Goal: Task Accomplishment & Management: Complete application form

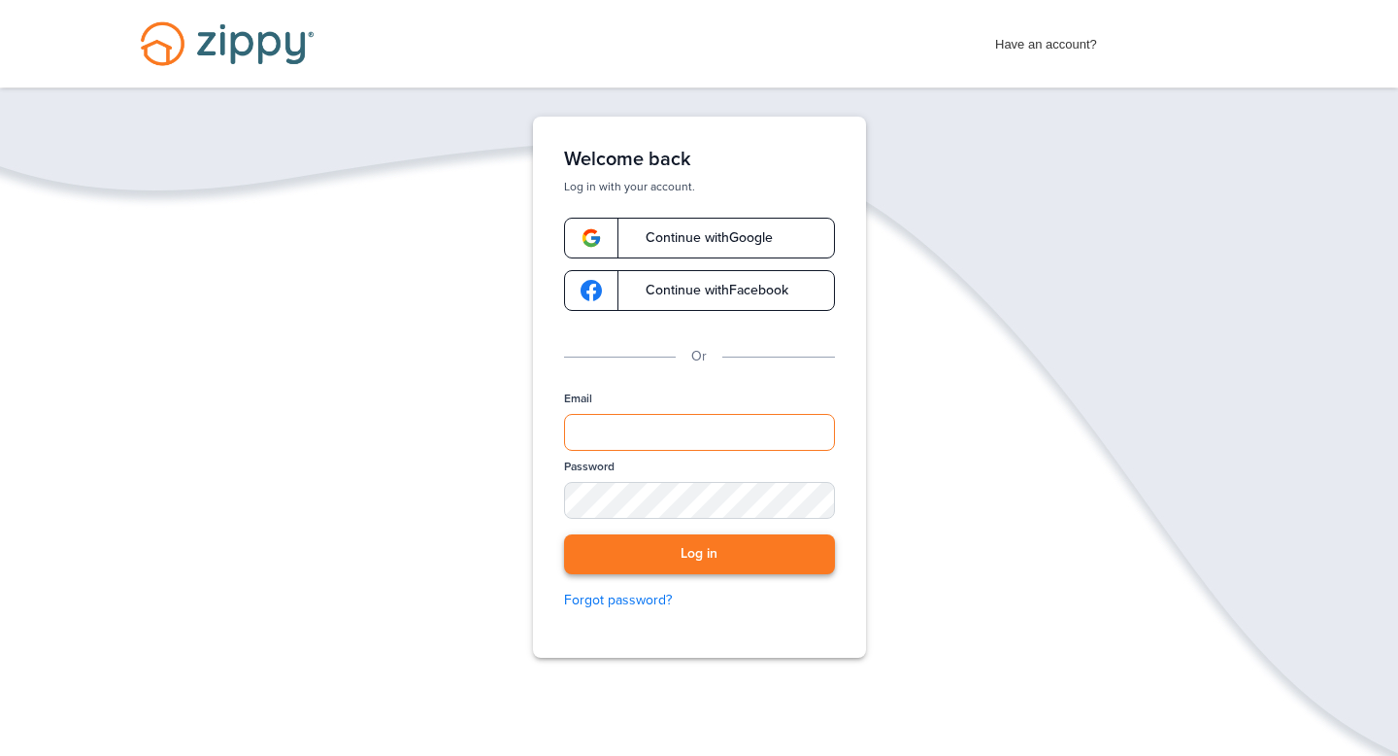
type input "**********"
click at [665, 540] on button "Log in" at bounding box center [699, 554] width 271 height 40
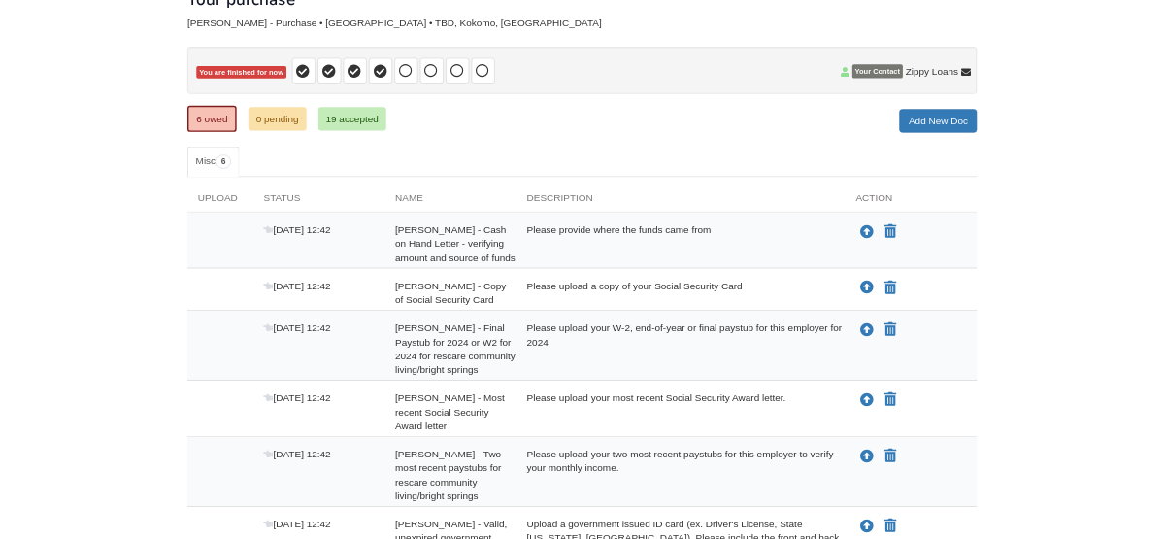
scroll to position [136, 0]
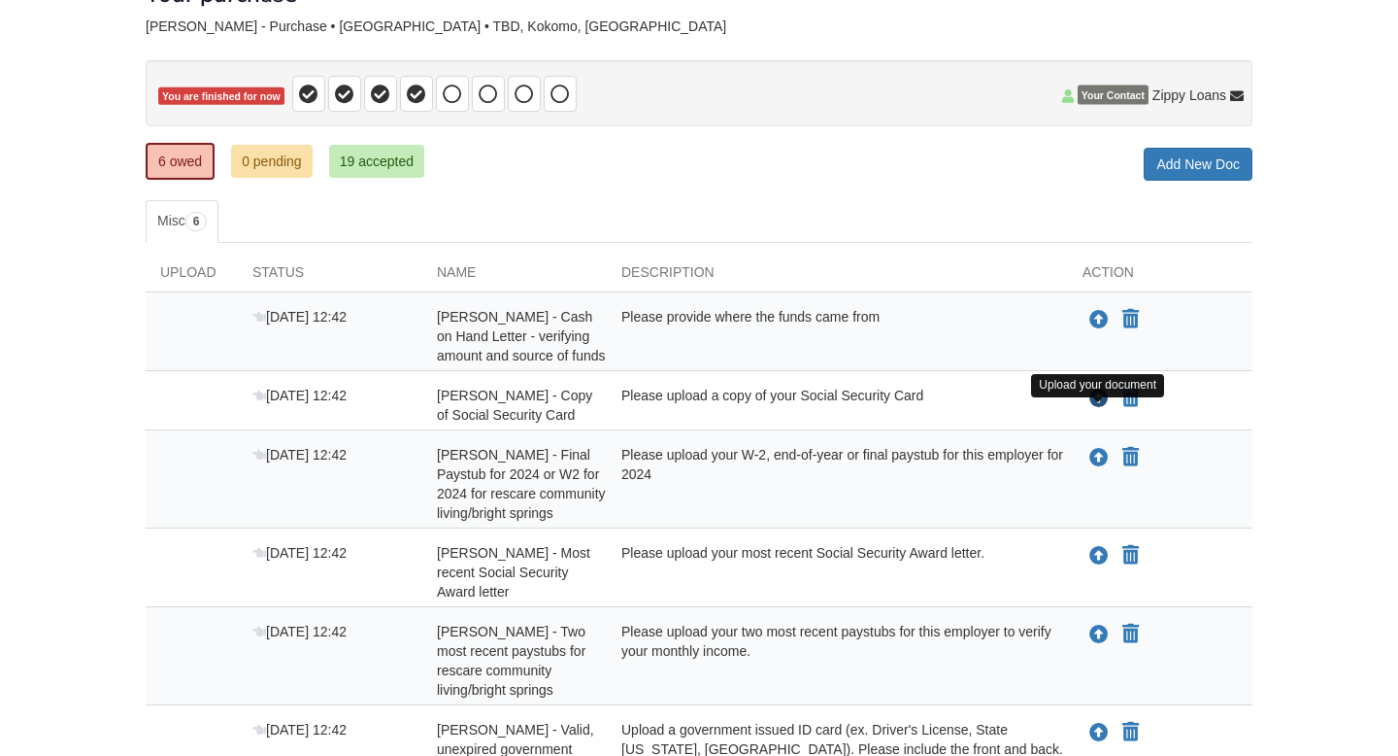
click at [1091, 409] on icon "Upload Rheva Forsythe - Copy of Social Security Card" at bounding box center [1099, 398] width 19 height 19
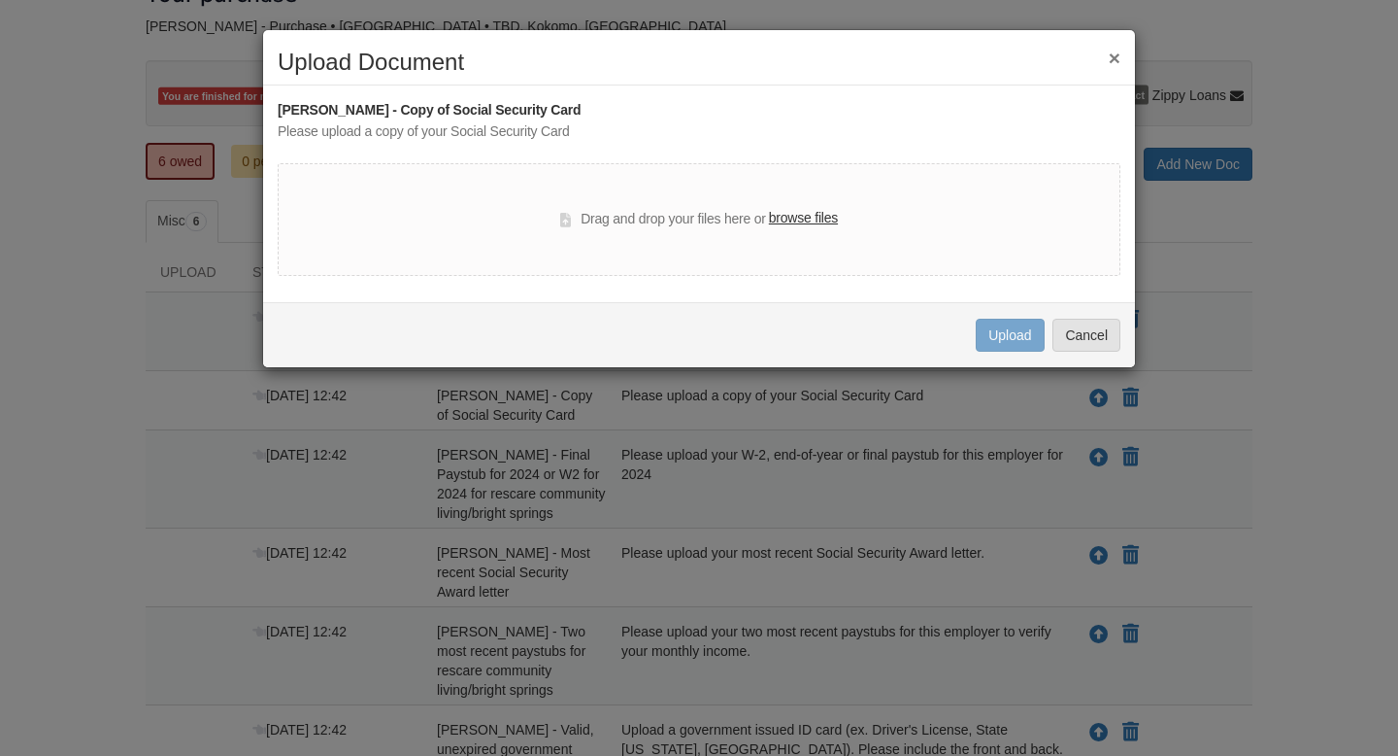
click at [836, 222] on label "browse files" at bounding box center [803, 218] width 69 height 21
click at [0, 0] on input "browse files" at bounding box center [0, 0] width 0 height 0
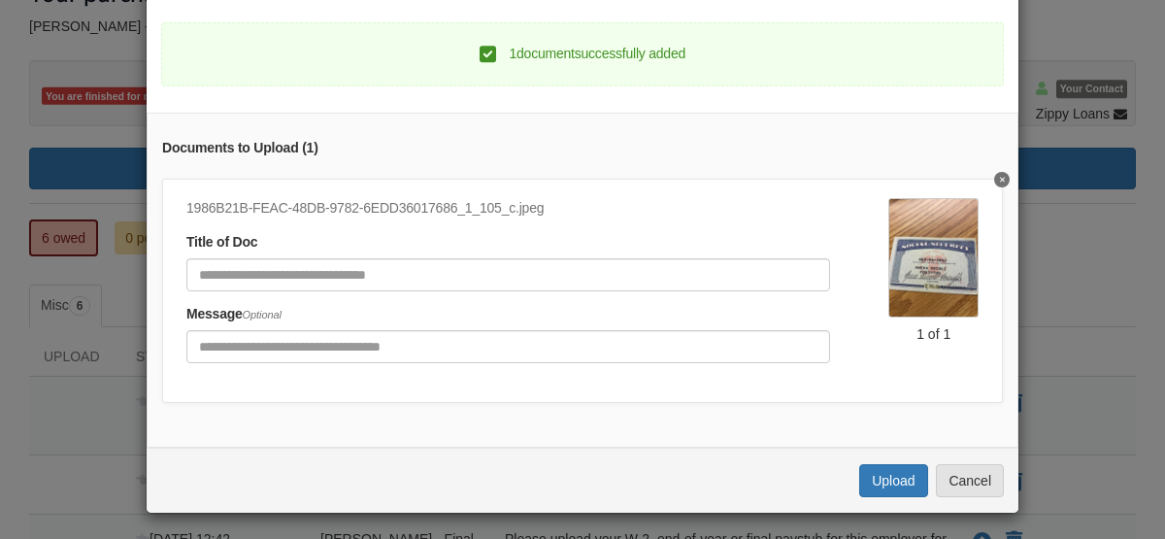
scroll to position [143, 0]
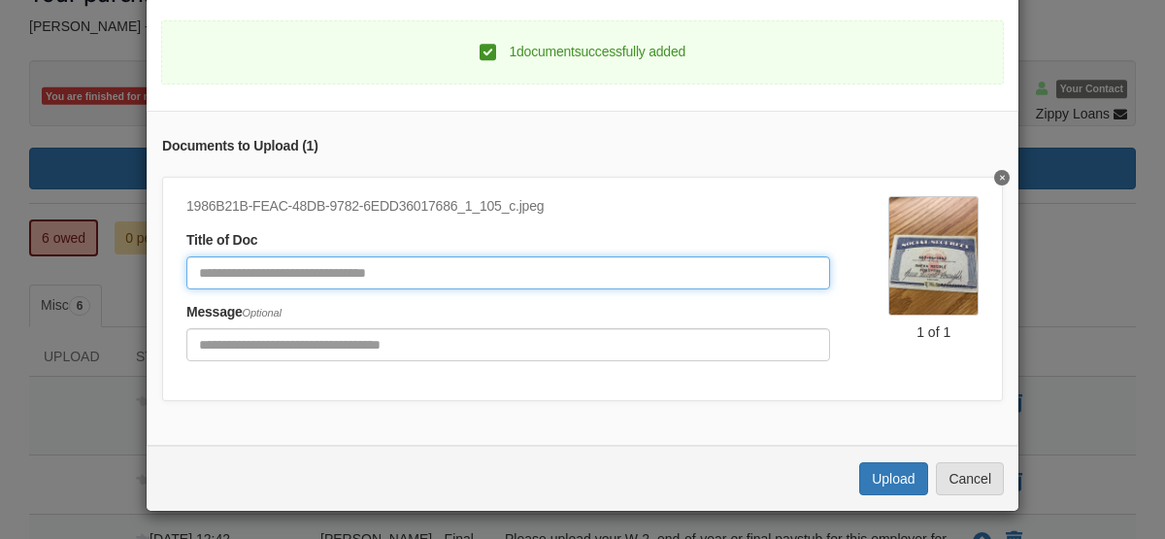
click at [675, 277] on input "Document Title" at bounding box center [508, 272] width 644 height 33
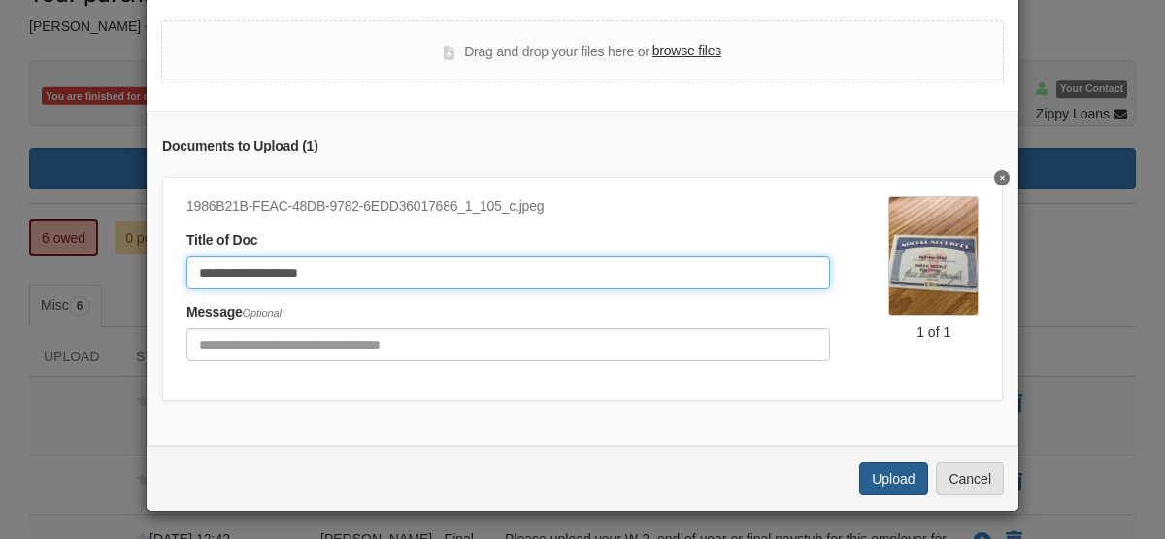
type input "**********"
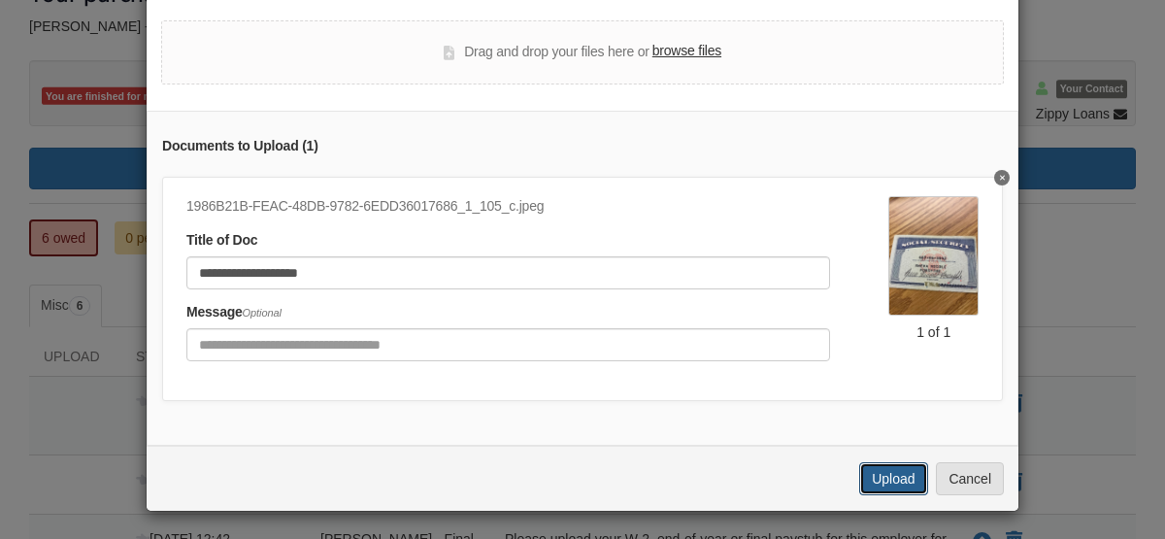
click at [902, 462] on button "Upload" at bounding box center [893, 478] width 68 height 33
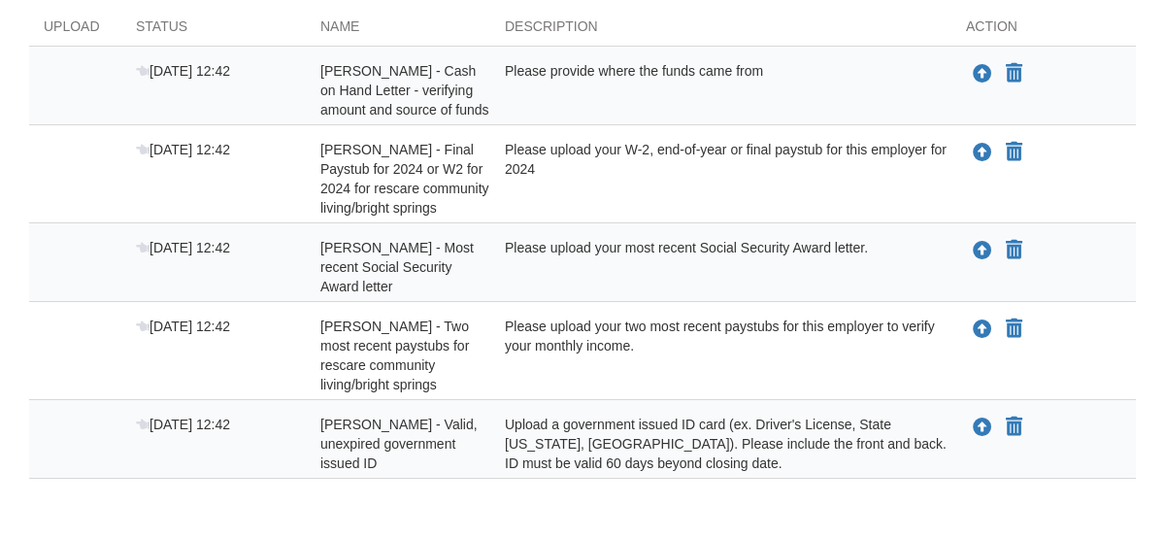
scroll to position [469, 0]
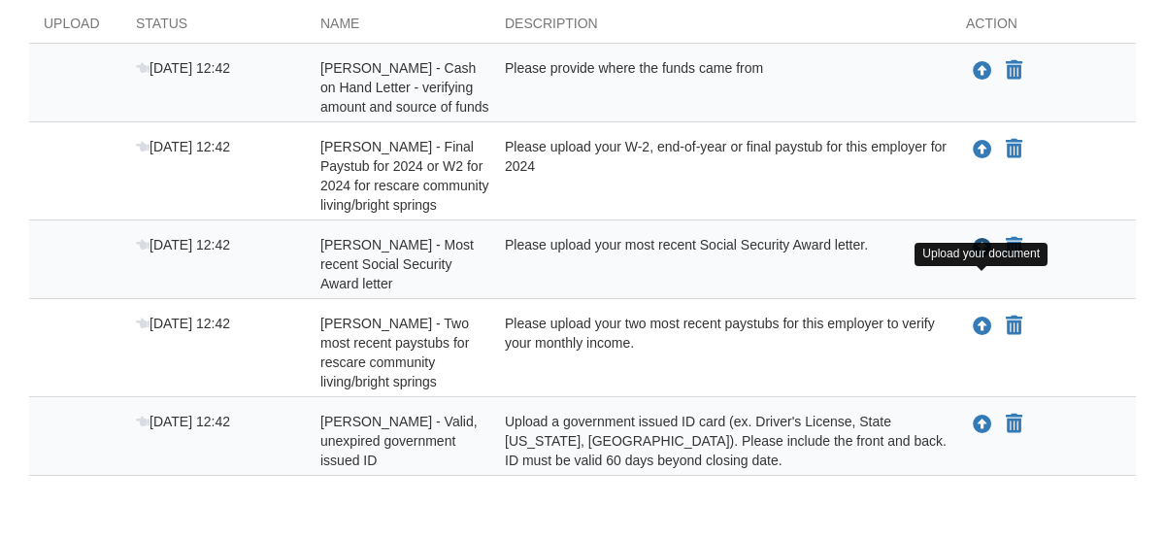
click at [980, 258] on icon "Upload Rheva Forsythe - Most recent Social Security Award letter" at bounding box center [982, 248] width 19 height 19
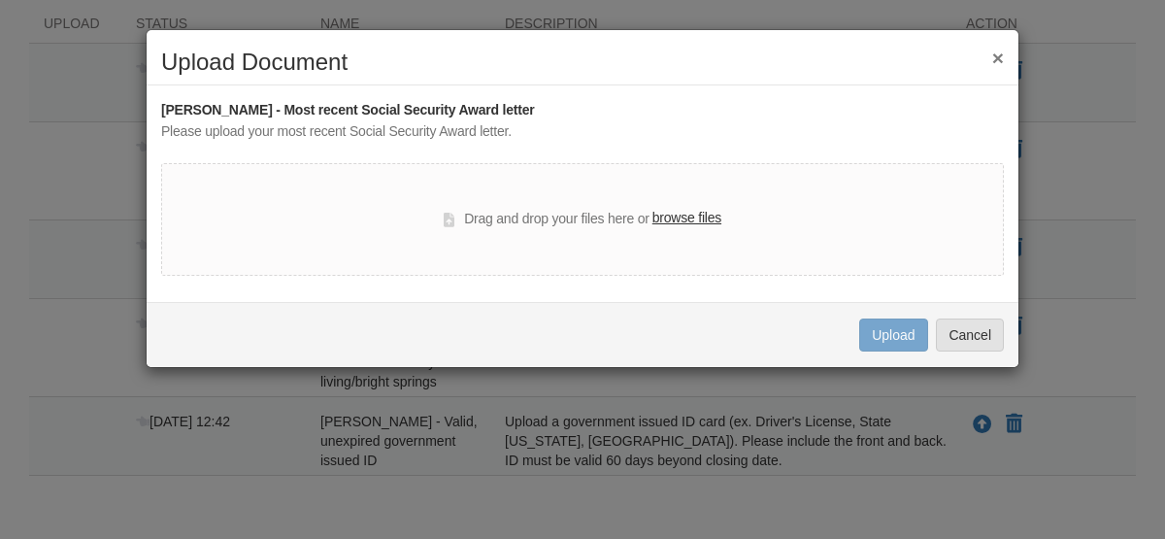
click at [705, 217] on label "browse files" at bounding box center [687, 218] width 69 height 21
click at [0, 0] on input "browse files" at bounding box center [0, 0] width 0 height 0
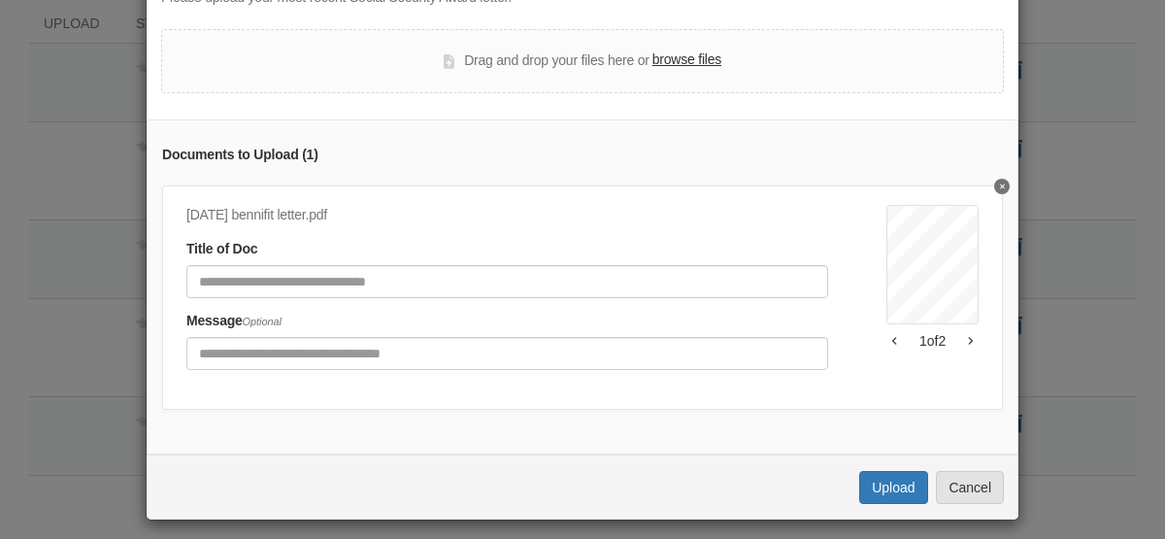
scroll to position [145, 0]
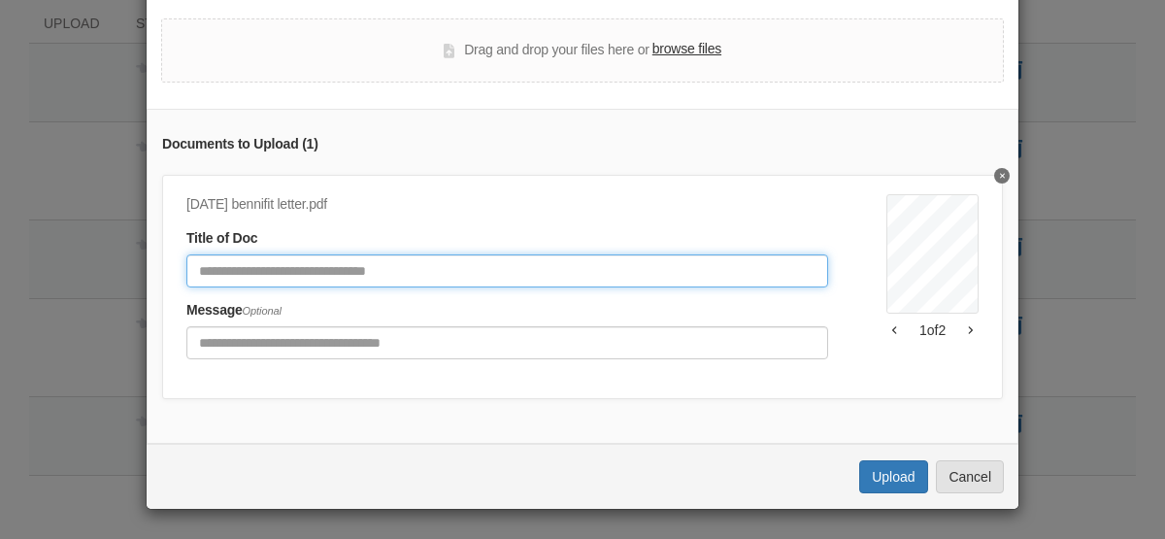
click at [689, 274] on input "Document Title" at bounding box center [507, 270] width 642 height 33
type input "**********"
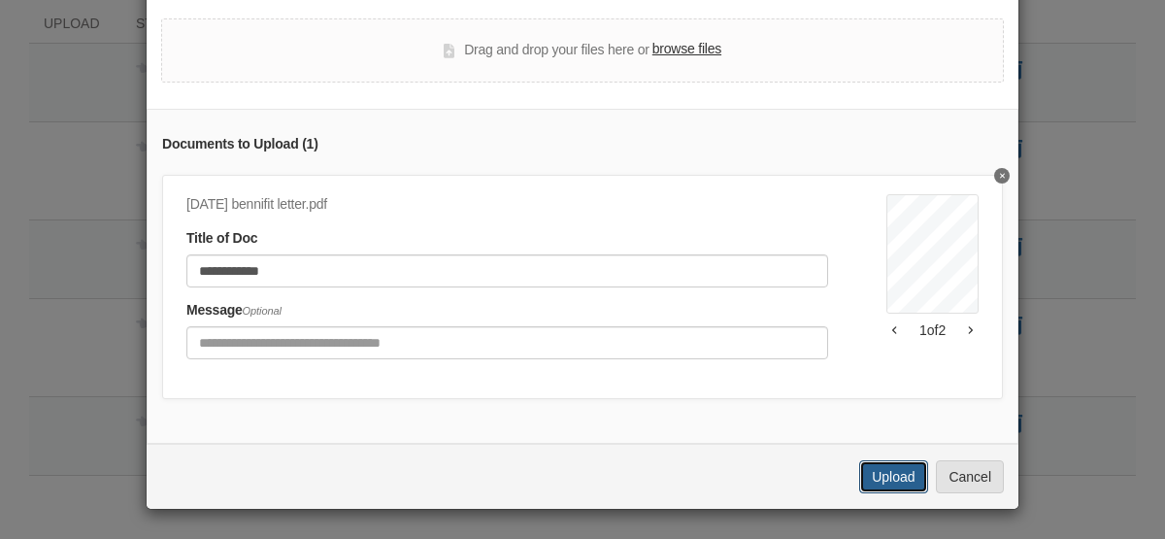
click at [872, 463] on button "Upload" at bounding box center [893, 476] width 68 height 33
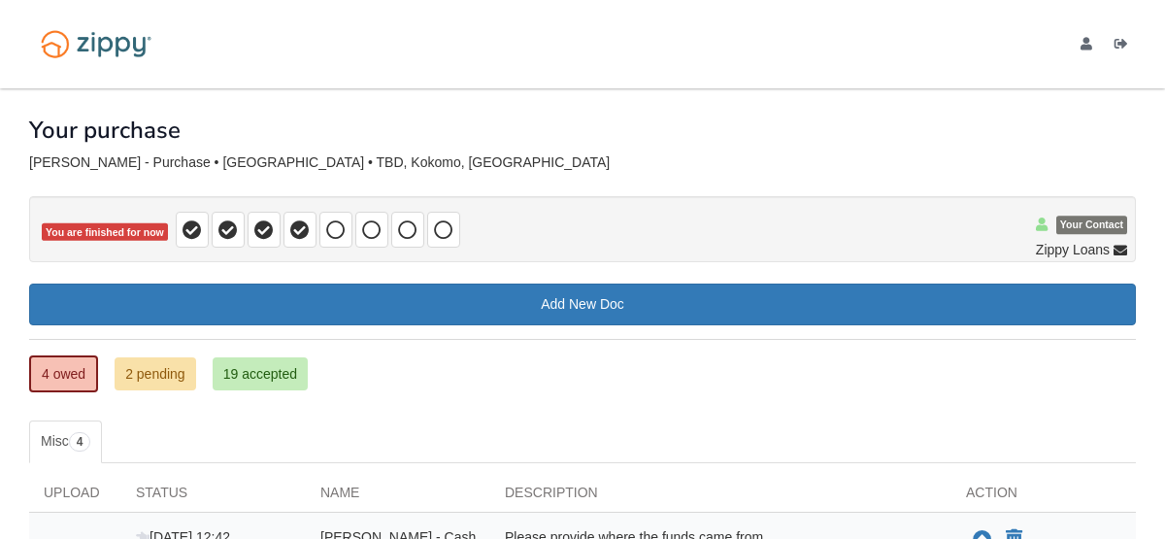
scroll to position [469, 0]
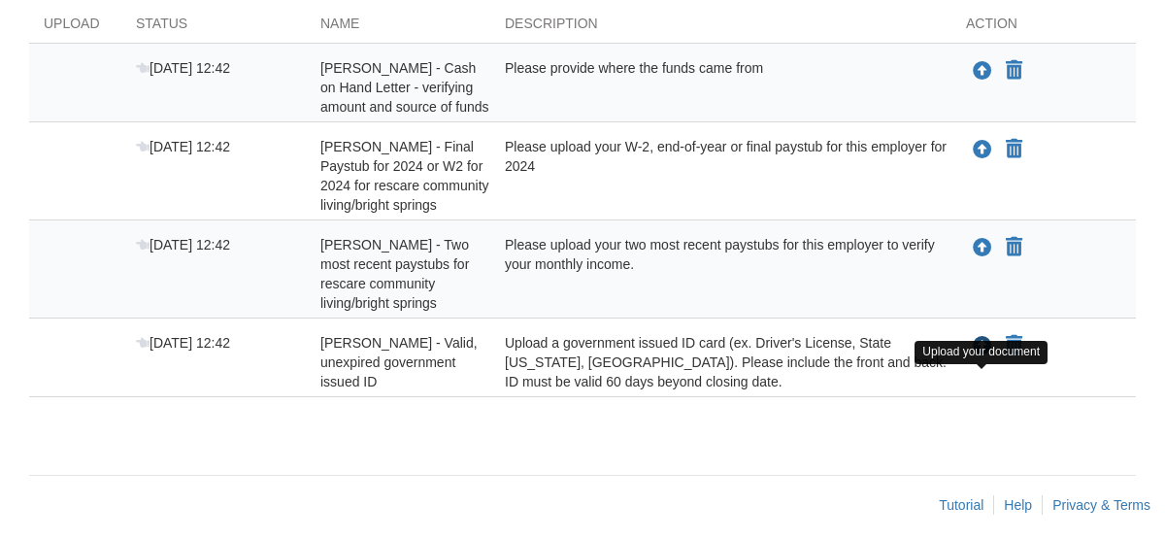
click at [983, 356] on icon "Upload Rheva Forsythe - Valid, unexpired government issued ID" at bounding box center [982, 346] width 19 height 19
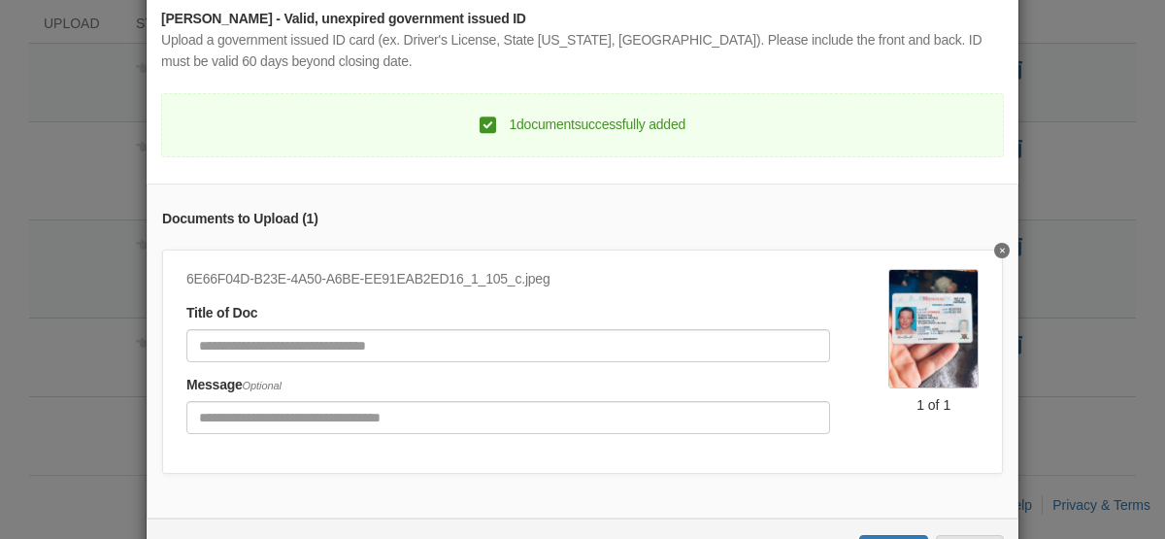
scroll to position [92, 0]
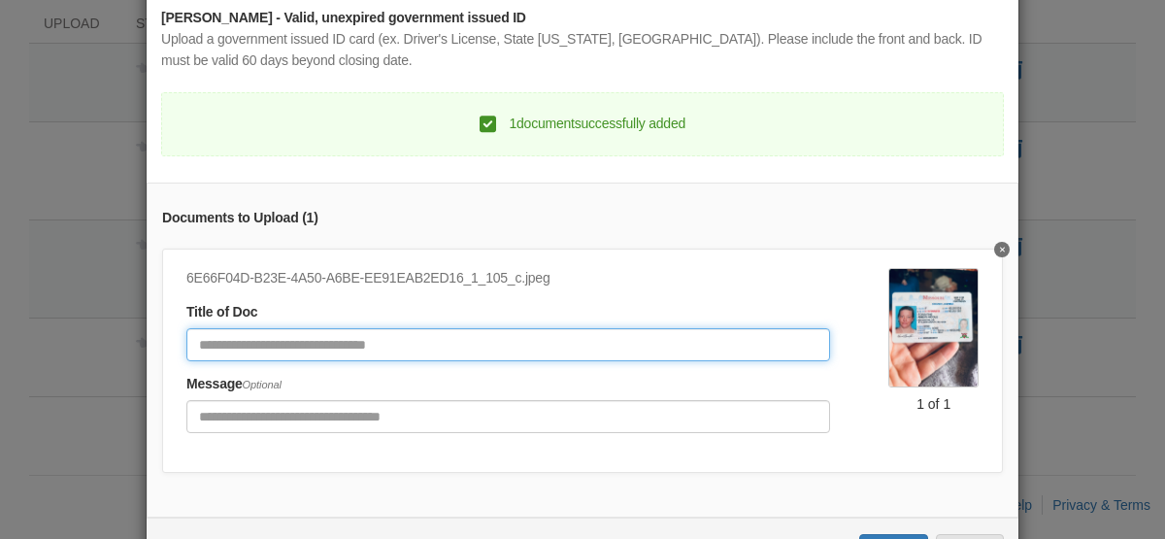
click at [776, 347] on input "Document Title" at bounding box center [508, 344] width 644 height 33
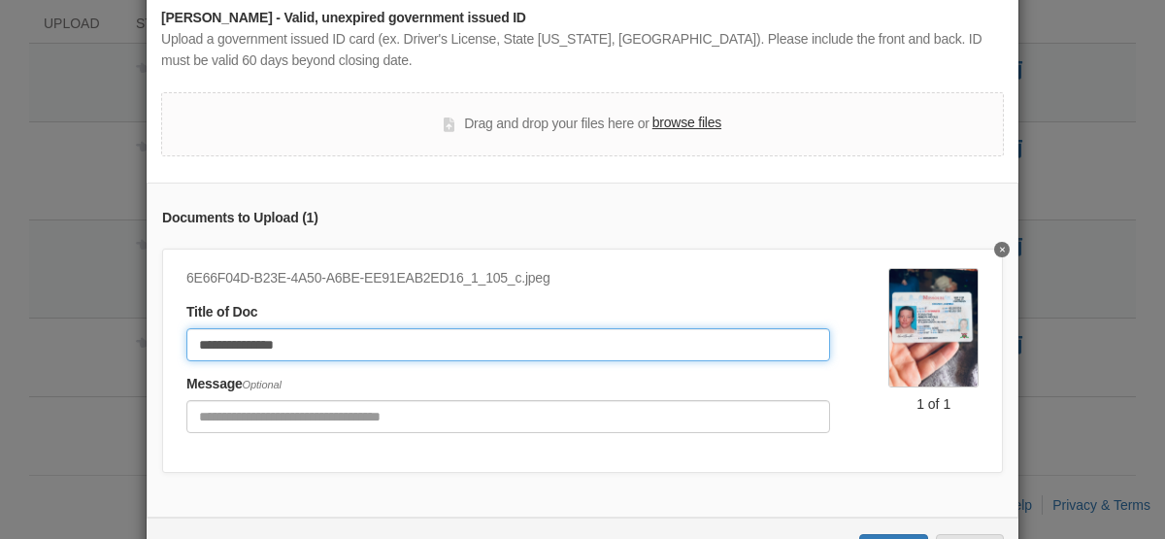
scroll to position [166, 0]
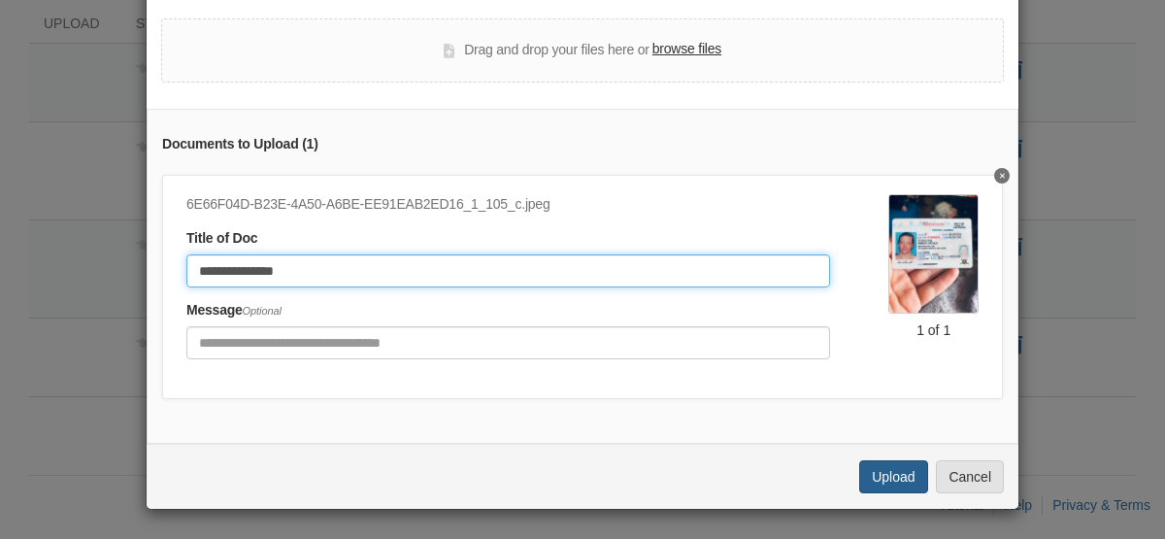
type input "**********"
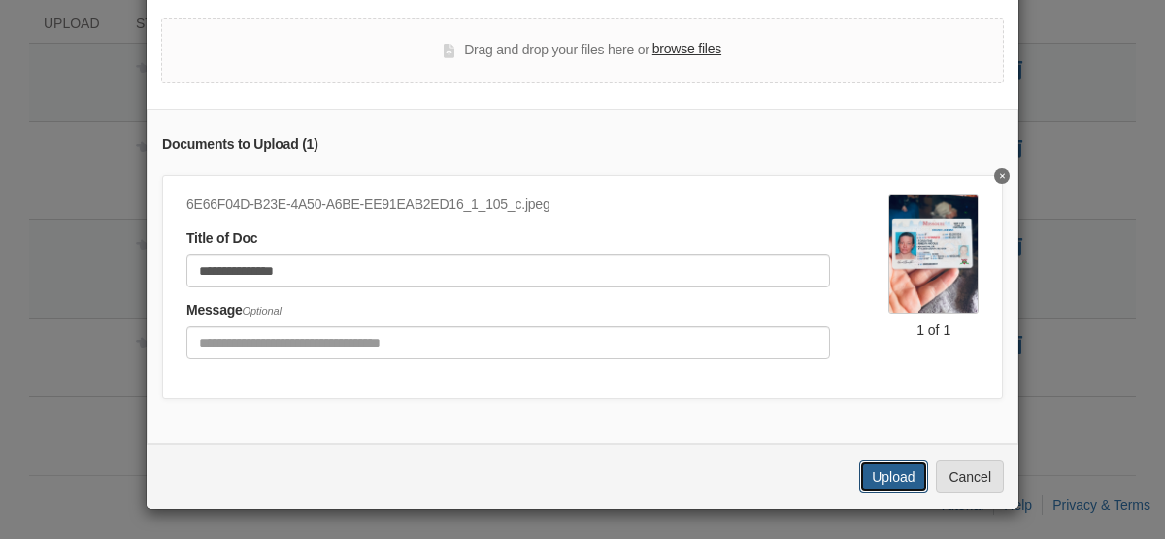
click at [884, 477] on button "Upload" at bounding box center [893, 476] width 68 height 33
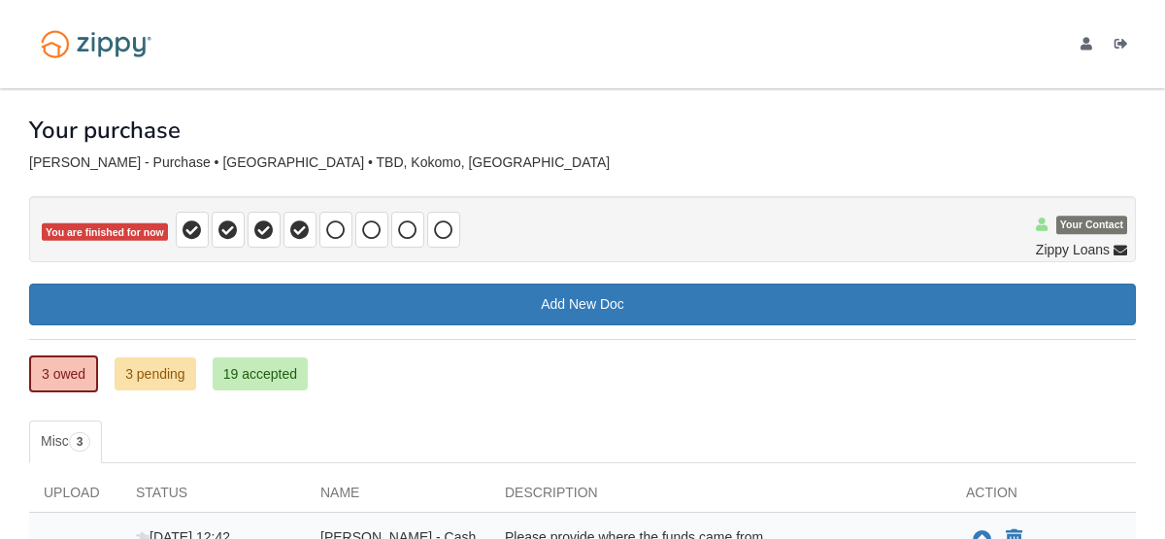
scroll to position [443, 0]
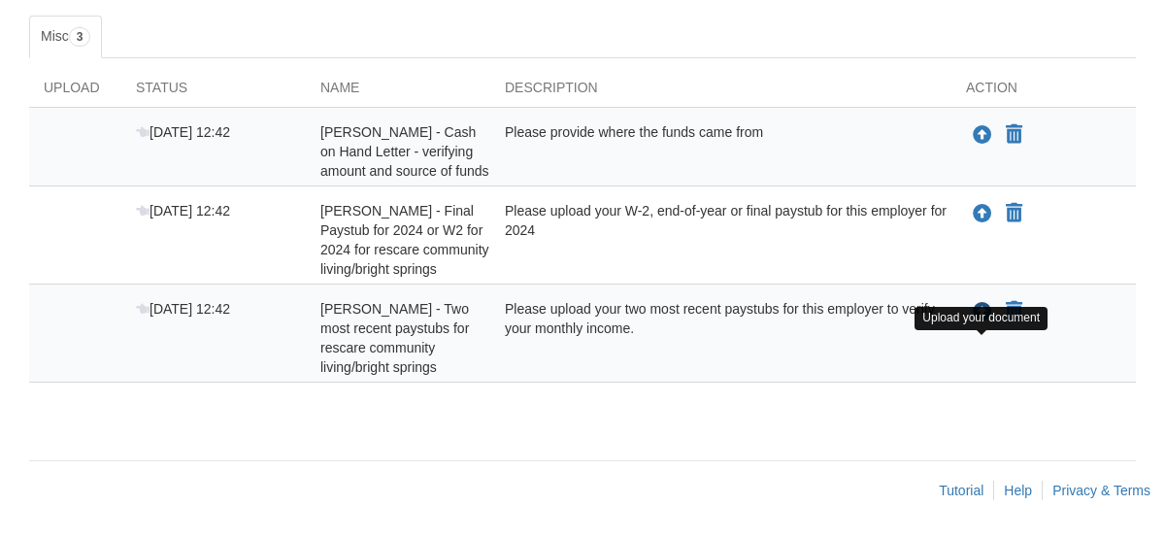
click at [981, 311] on icon "Upload Rheva Forsythe - Two most recent paystubs for rescare community living/b…" at bounding box center [982, 312] width 19 height 19
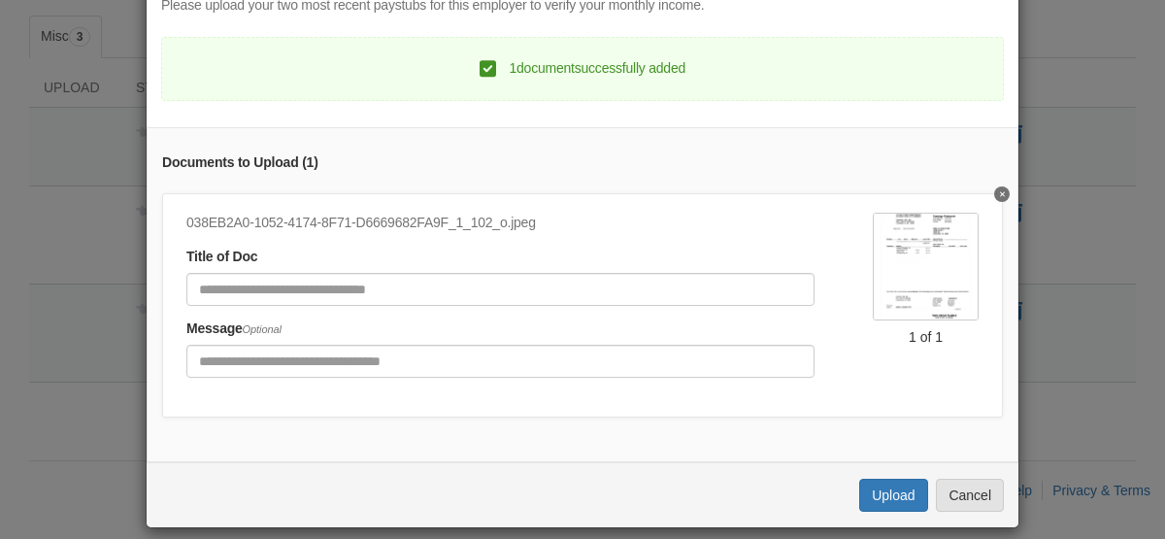
scroll to position [145, 0]
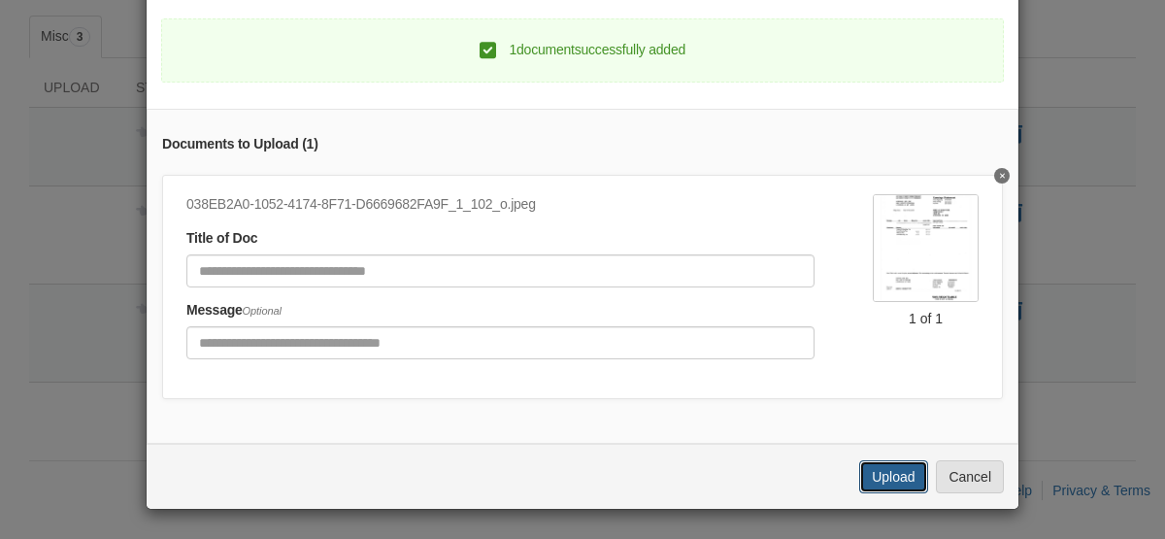
click at [891, 477] on button "Upload" at bounding box center [893, 476] width 68 height 33
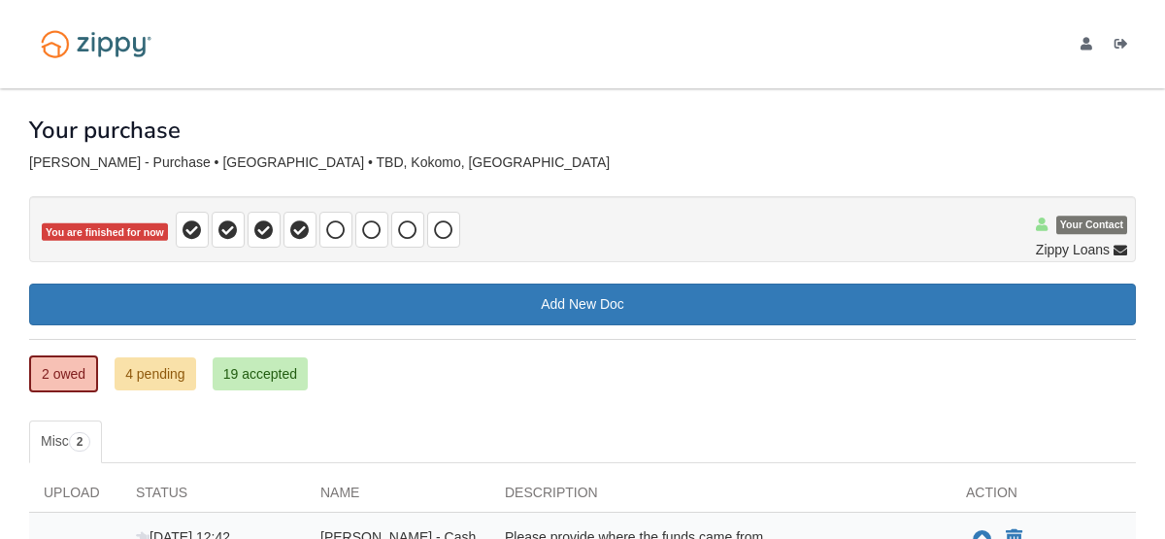
scroll to position [345, 0]
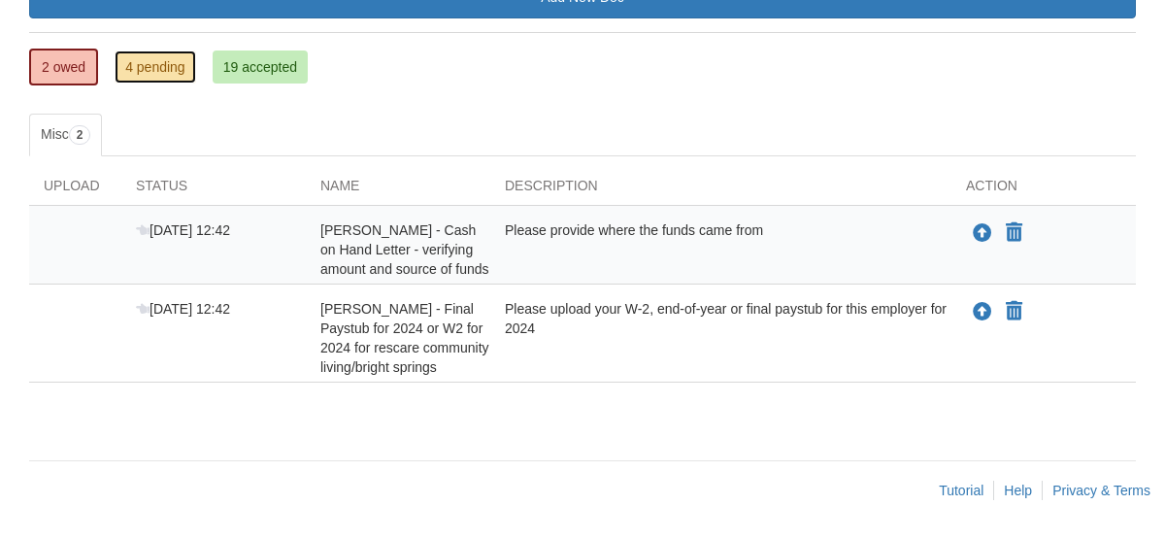
click at [162, 50] on link "4 pending" at bounding box center [156, 66] width 82 height 33
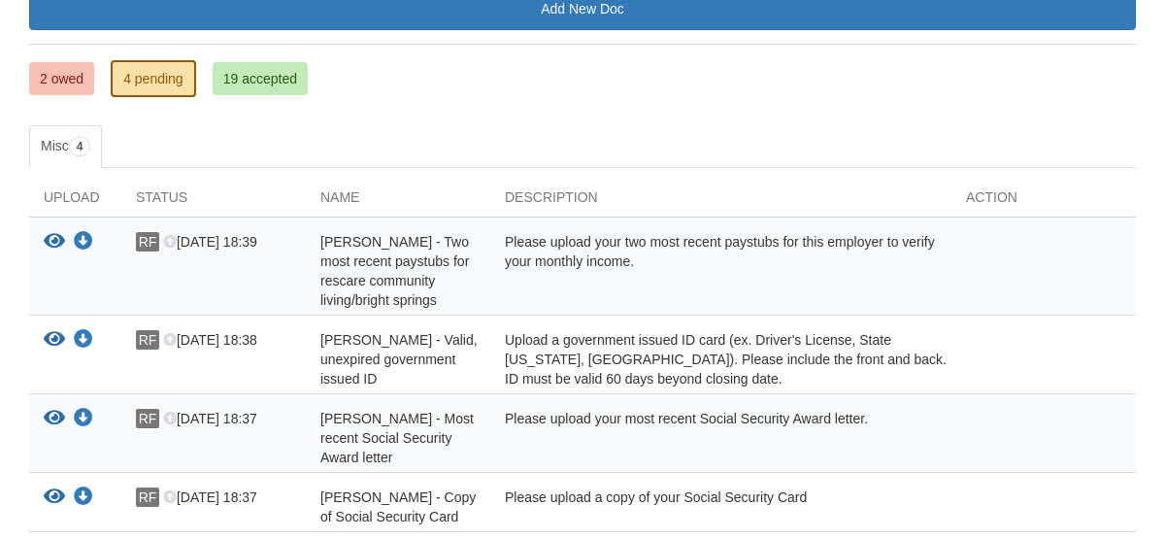
scroll to position [444, 0]
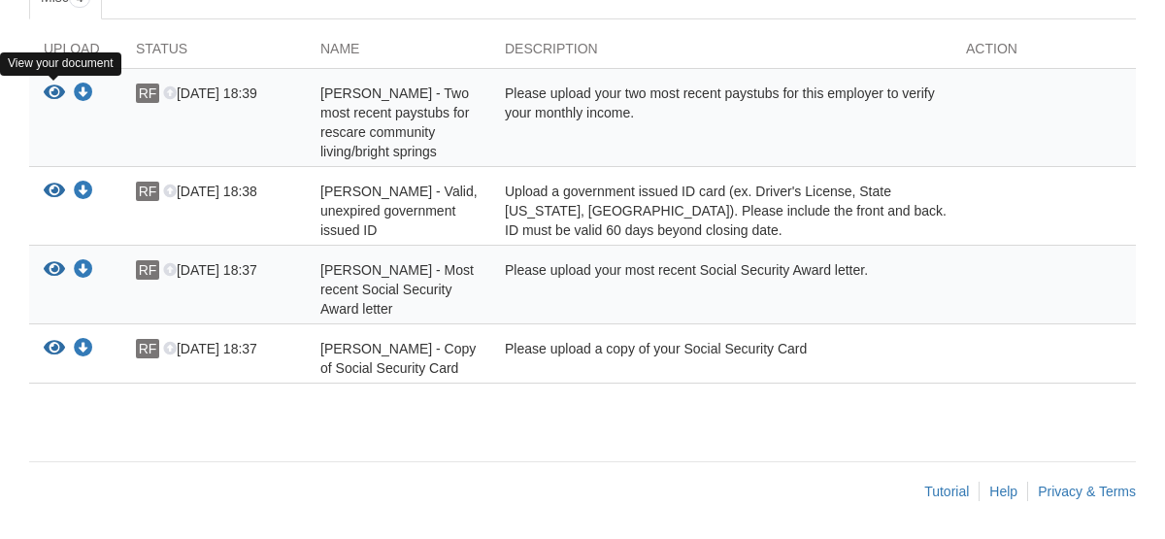
click at [54, 90] on icon "View Rheva Forsythe - Two most recent paystubs for rescare community living/bri…" at bounding box center [54, 93] width 21 height 19
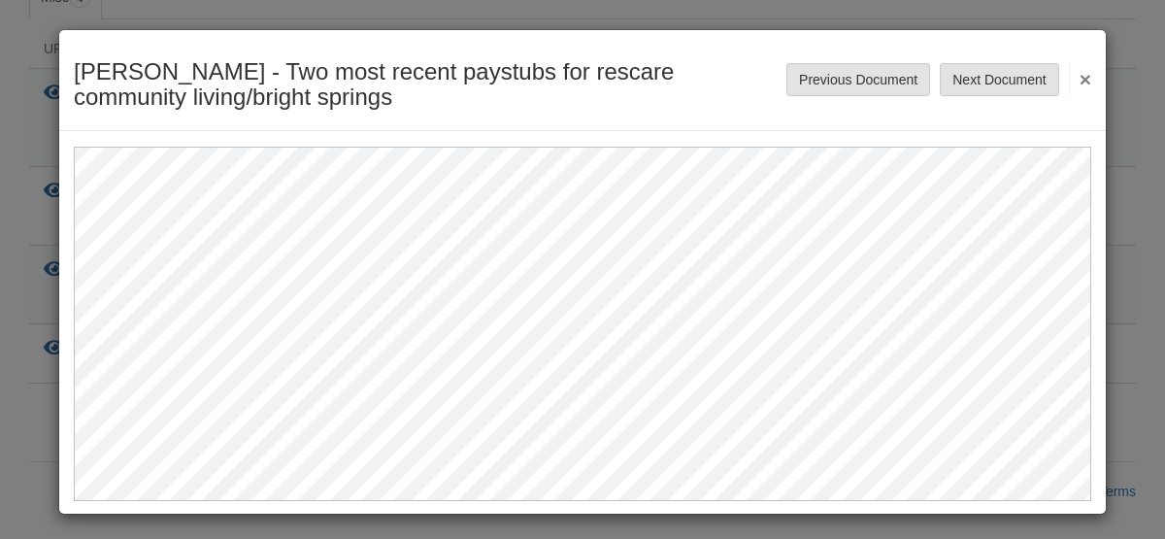
scroll to position [4, 0]
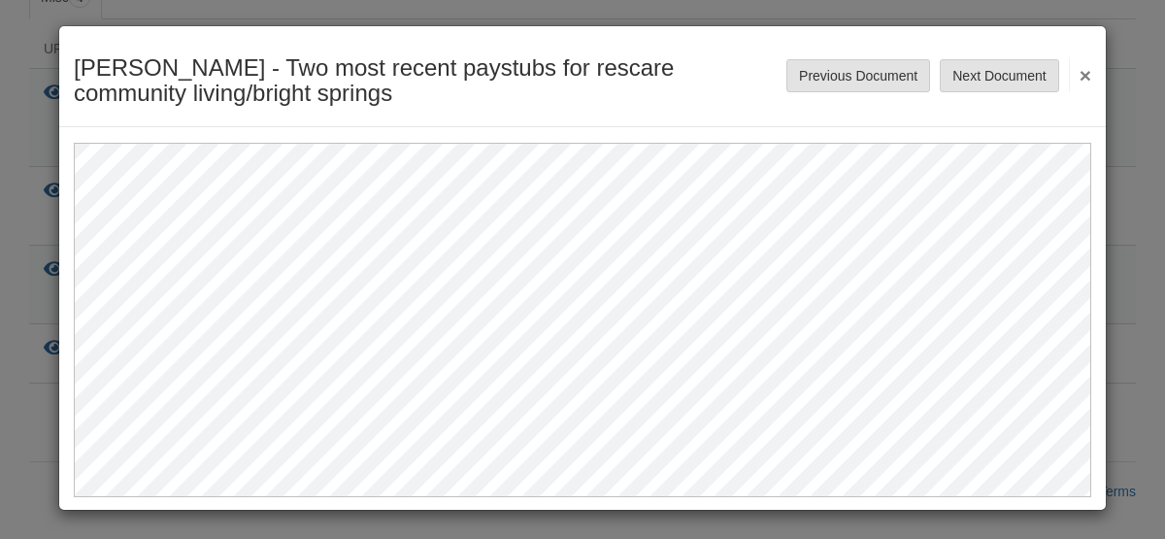
click at [1082, 80] on button "×" at bounding box center [1080, 74] width 22 height 35
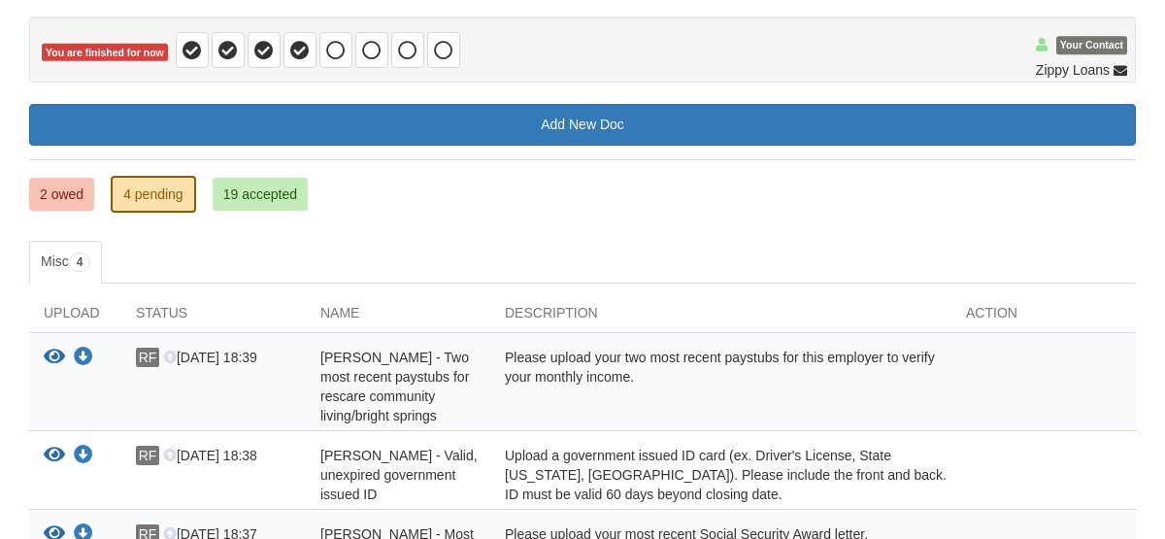
scroll to position [177, 0]
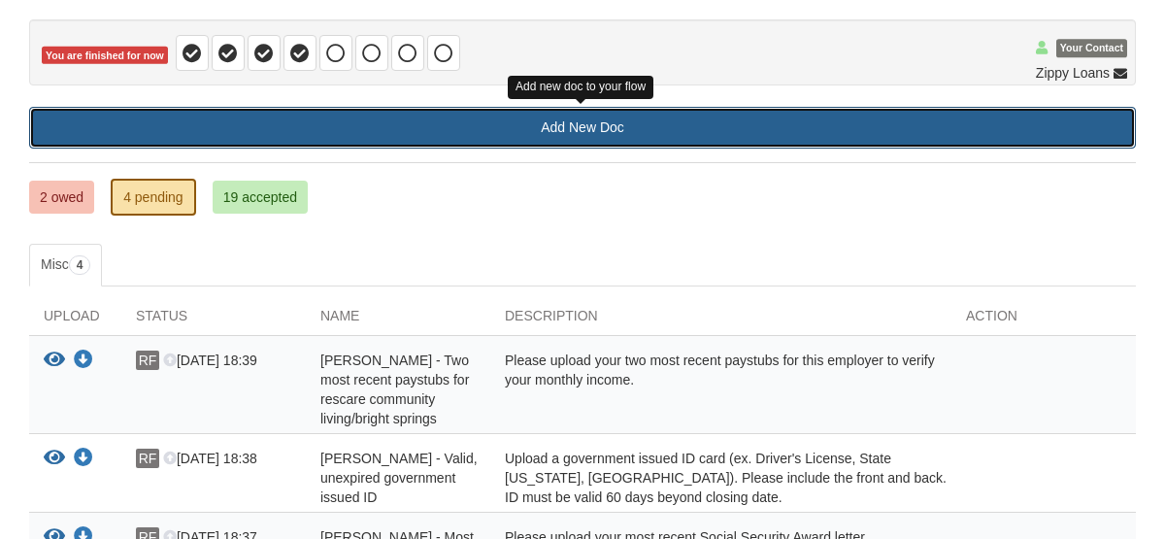
click at [551, 120] on link "Add New Doc" at bounding box center [582, 128] width 1107 height 42
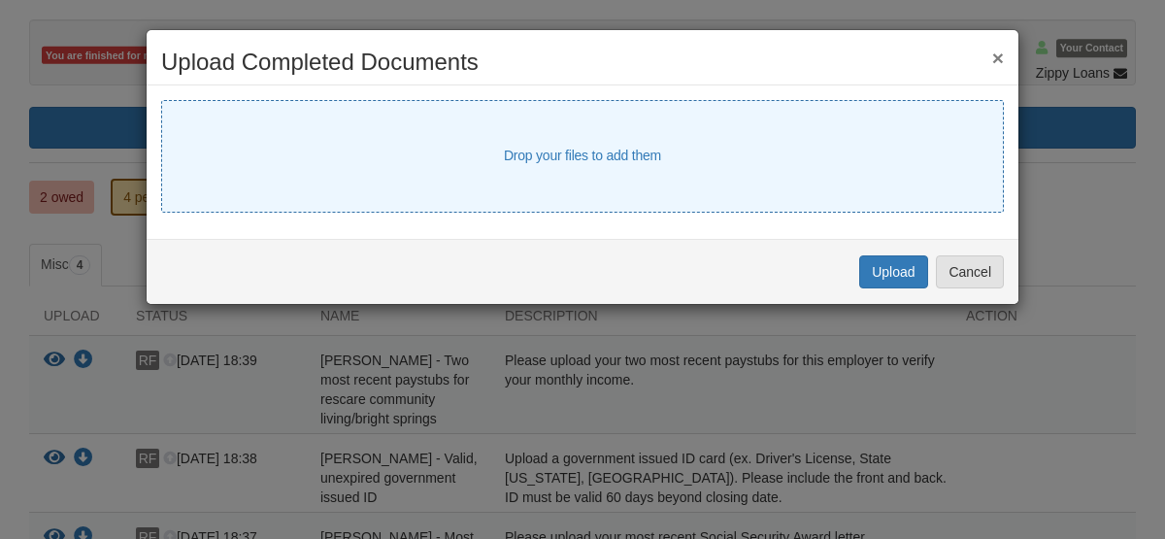
select select "****"
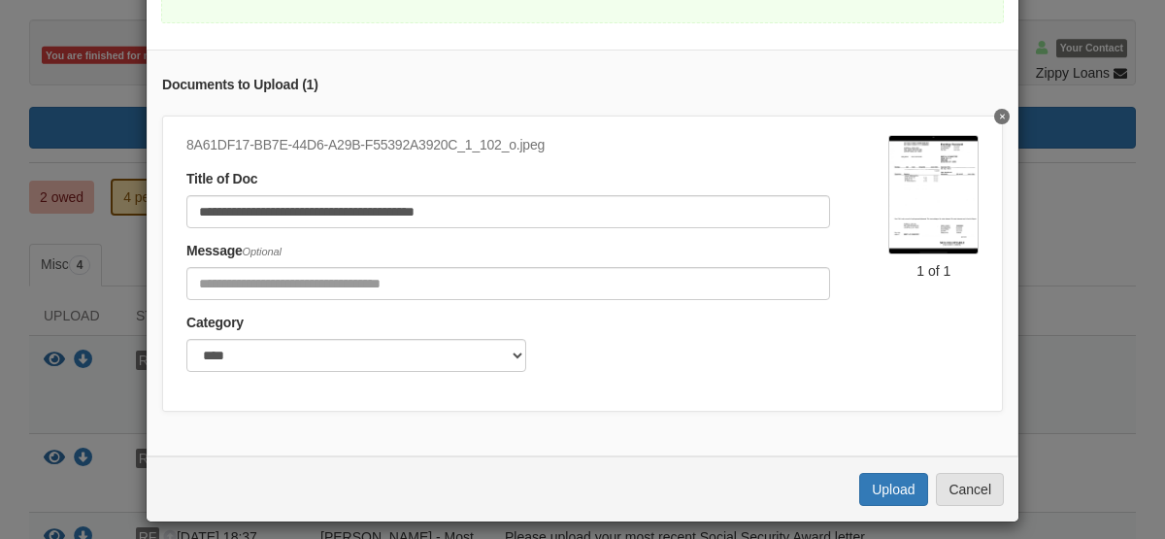
scroll to position [153, 0]
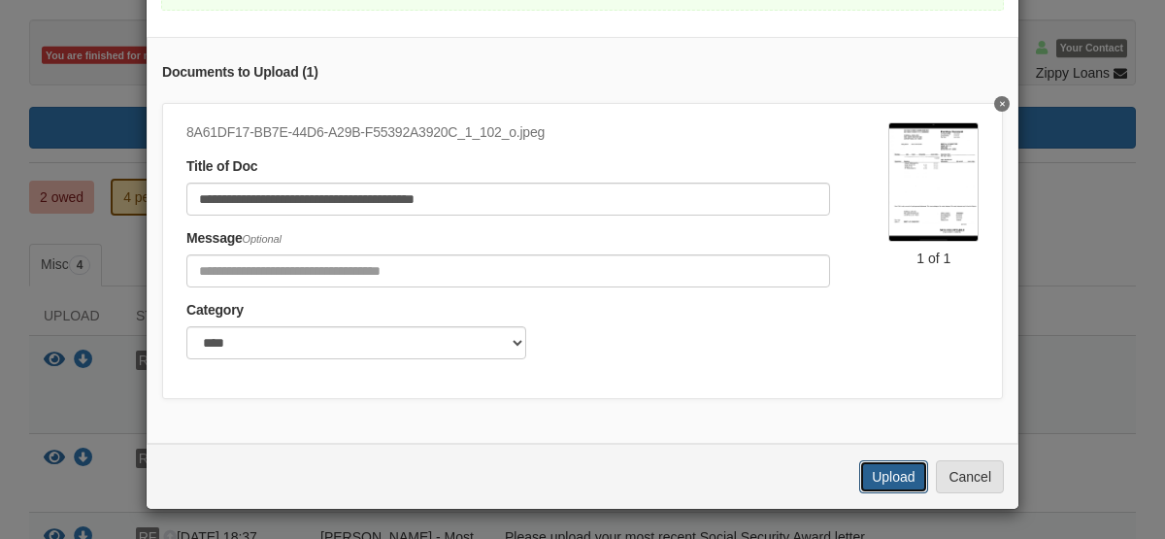
click at [865, 476] on button "Upload" at bounding box center [893, 476] width 68 height 33
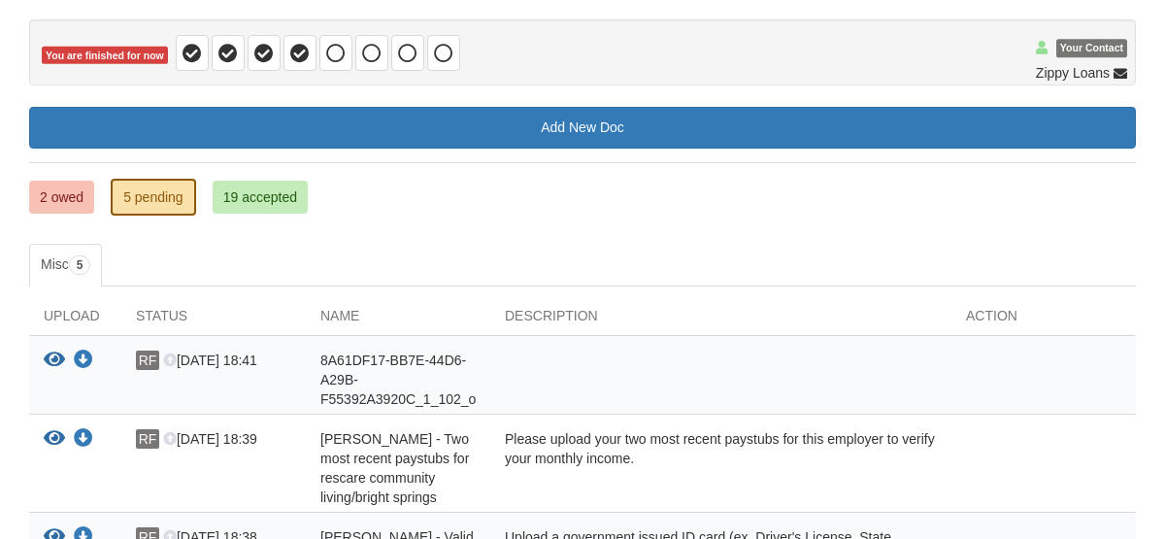
scroll to position [177, 0]
click at [92, 193] on link "2 owed" at bounding box center [61, 197] width 65 height 33
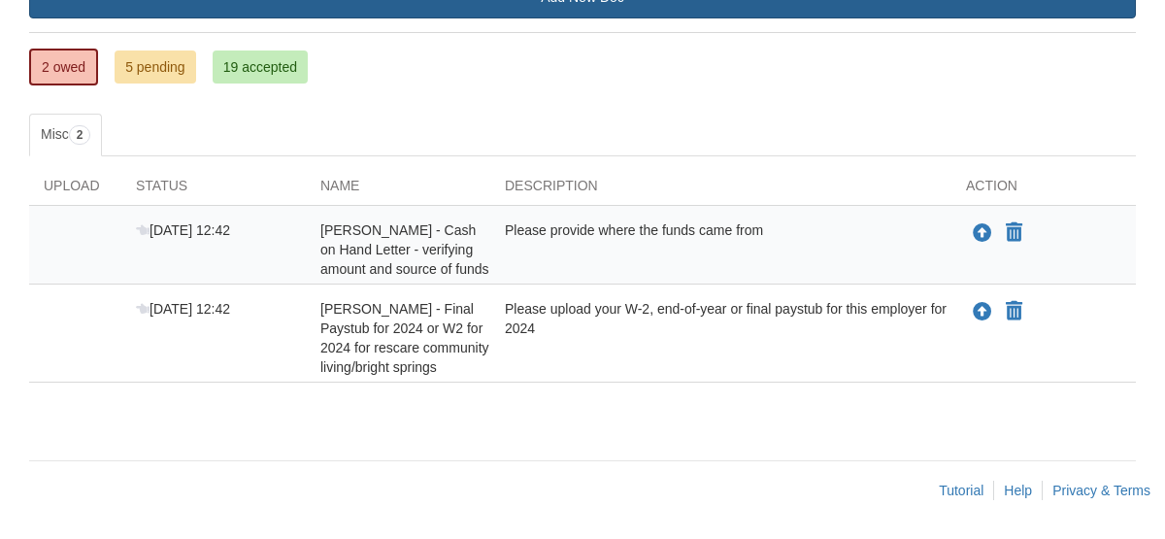
scroll to position [345, 0]
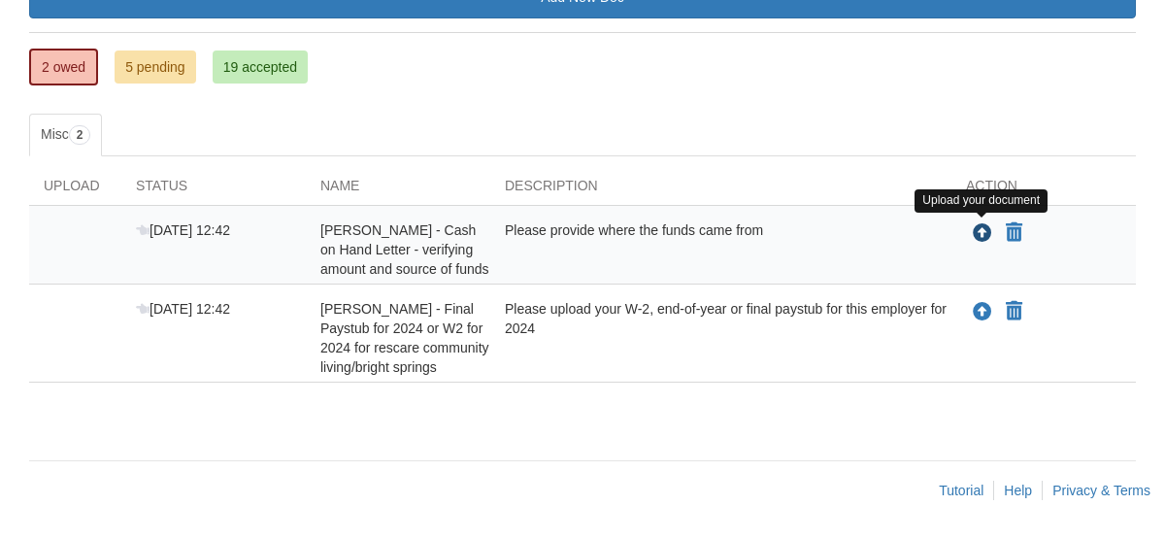
click at [977, 224] on icon "Upload Rheva Forsythe - Cash on Hand Letter - verifying amount and source of fu…" at bounding box center [982, 233] width 19 height 19
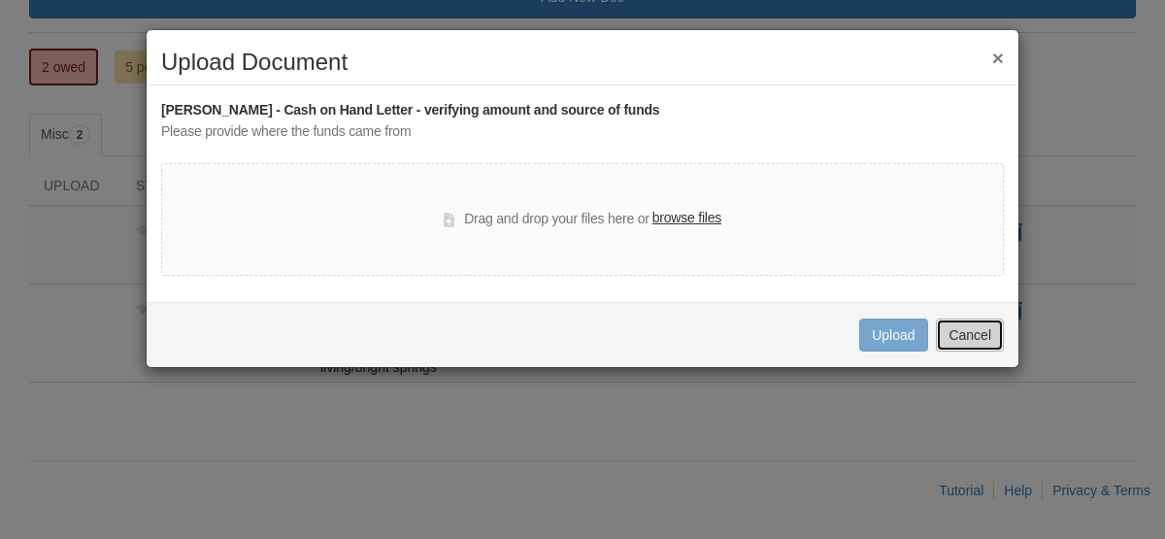
click at [975, 346] on button "Cancel" at bounding box center [970, 335] width 68 height 33
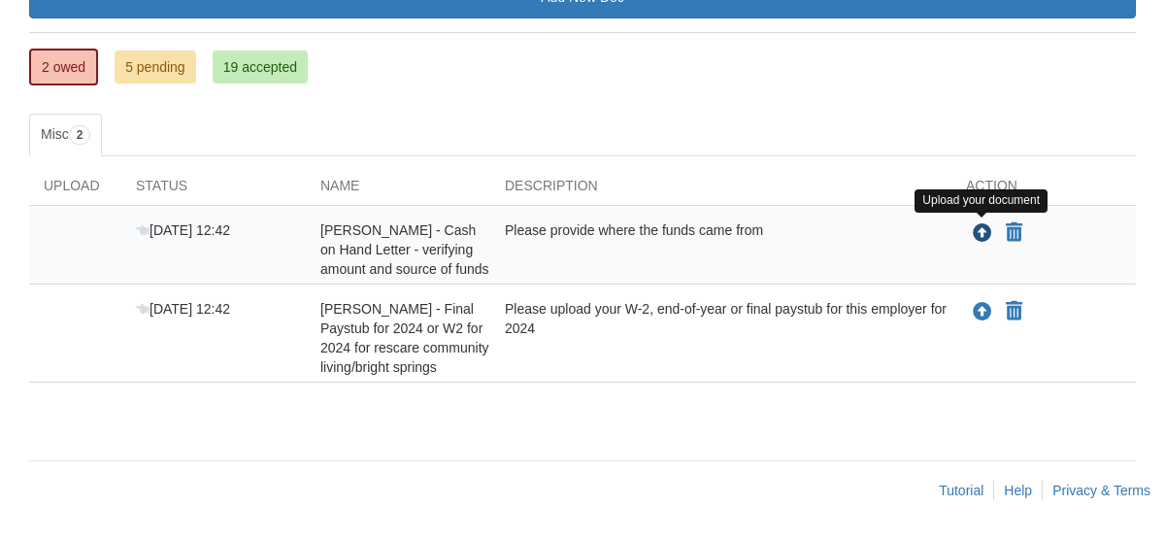
click at [978, 224] on icon "Upload Rheva Forsythe - Cash on Hand Letter - verifying amount and source of fu…" at bounding box center [982, 233] width 19 height 19
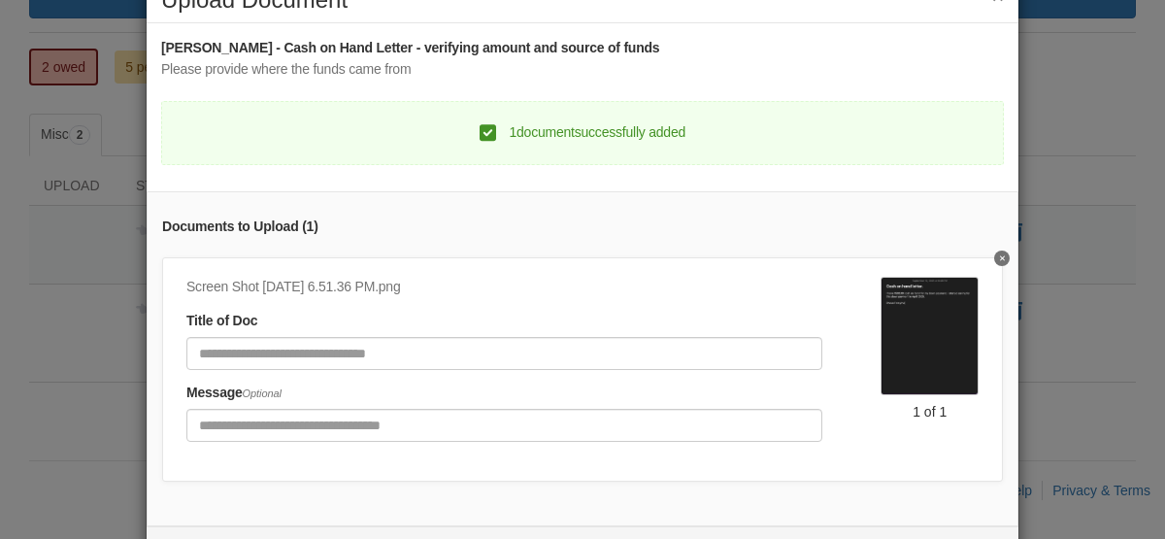
scroll to position [145, 0]
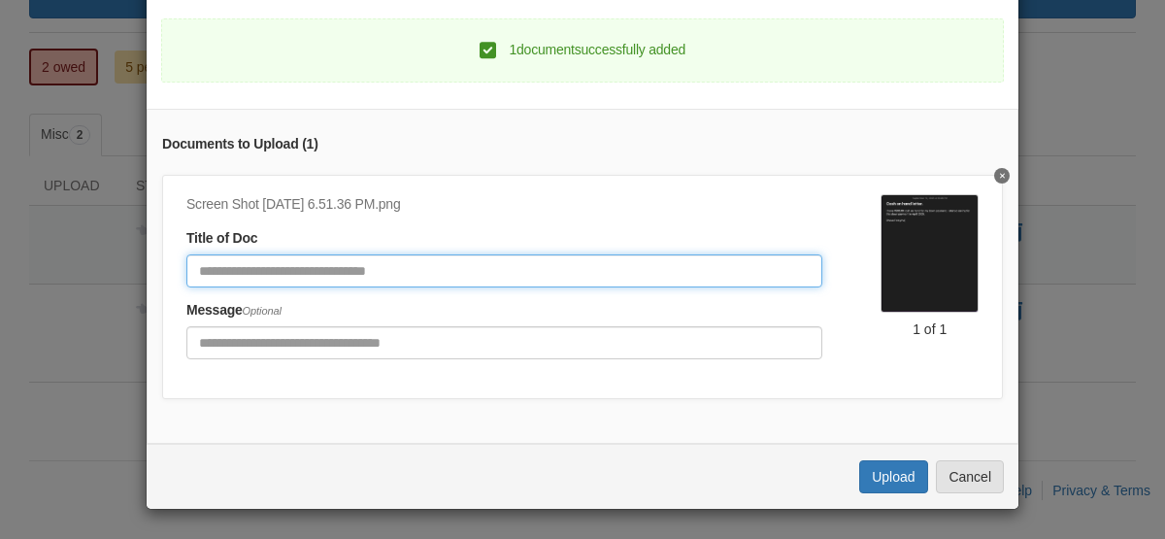
click at [472, 261] on input "Document Title" at bounding box center [504, 270] width 636 height 33
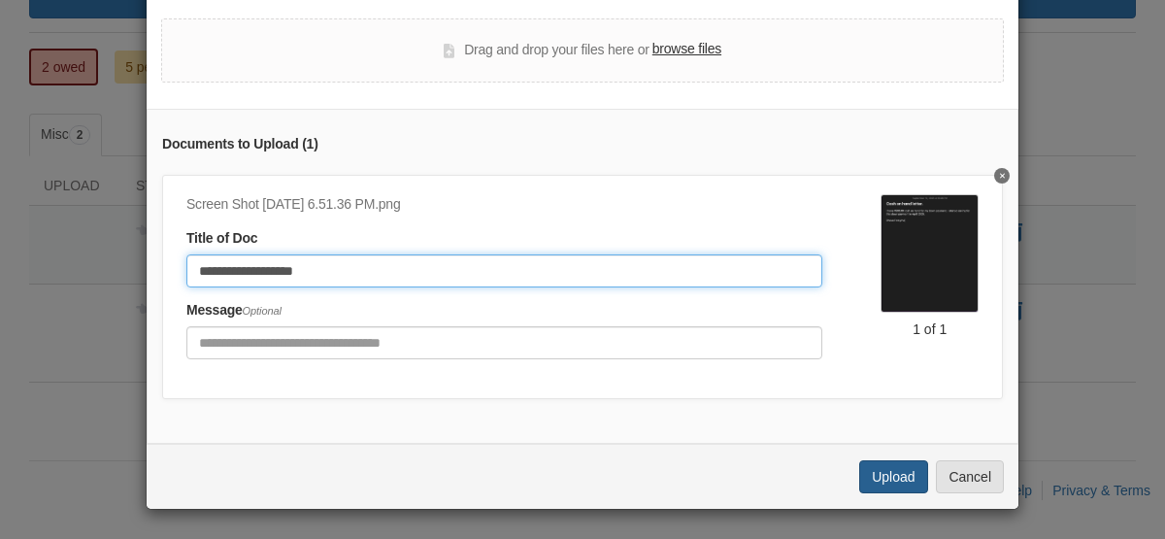
type input "**********"
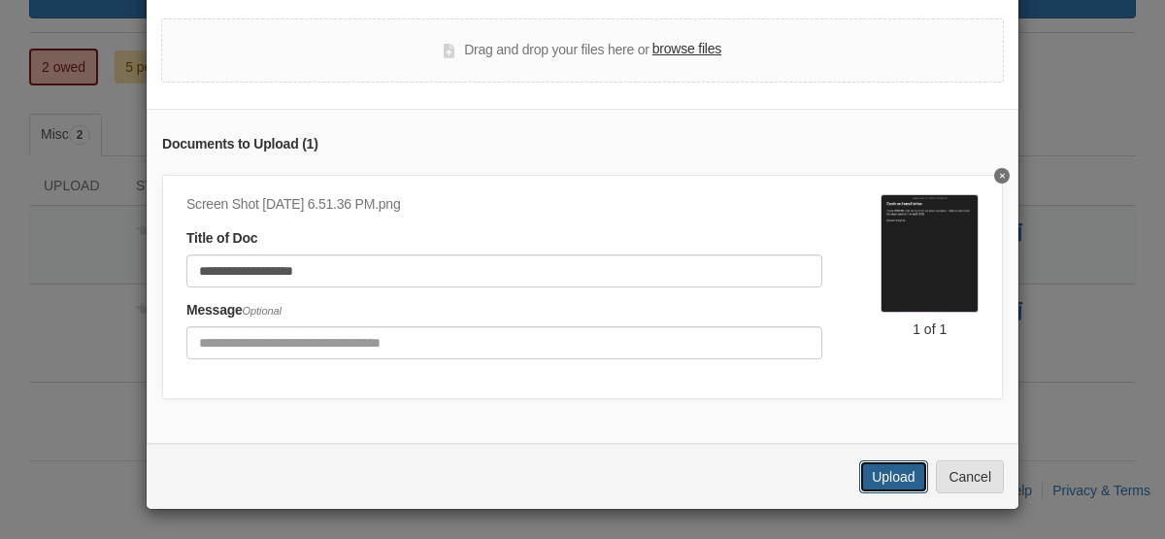
click at [864, 472] on button "Upload" at bounding box center [893, 476] width 68 height 33
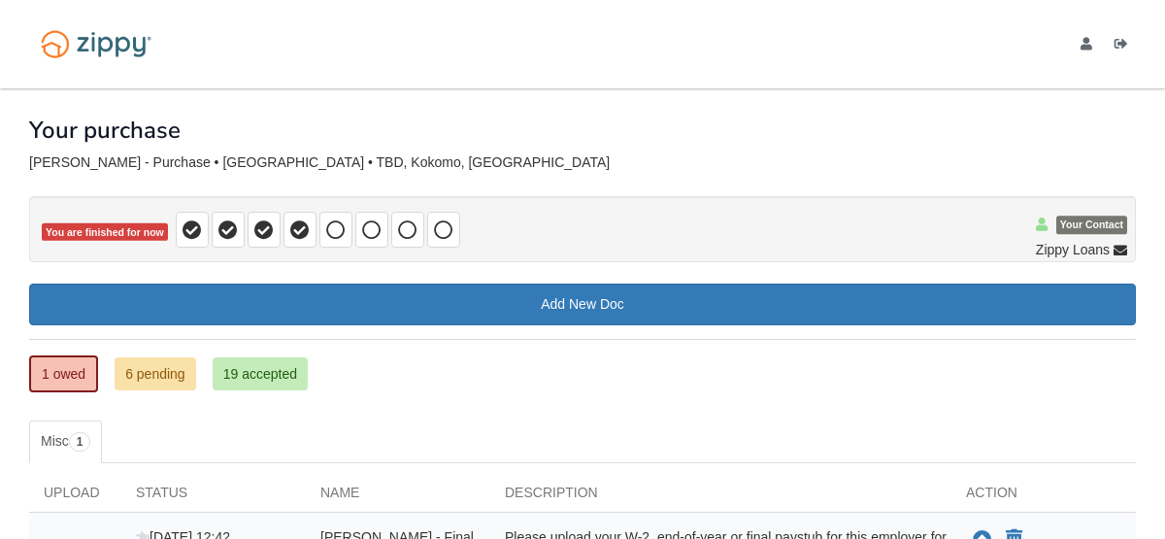
scroll to position [247, 0]
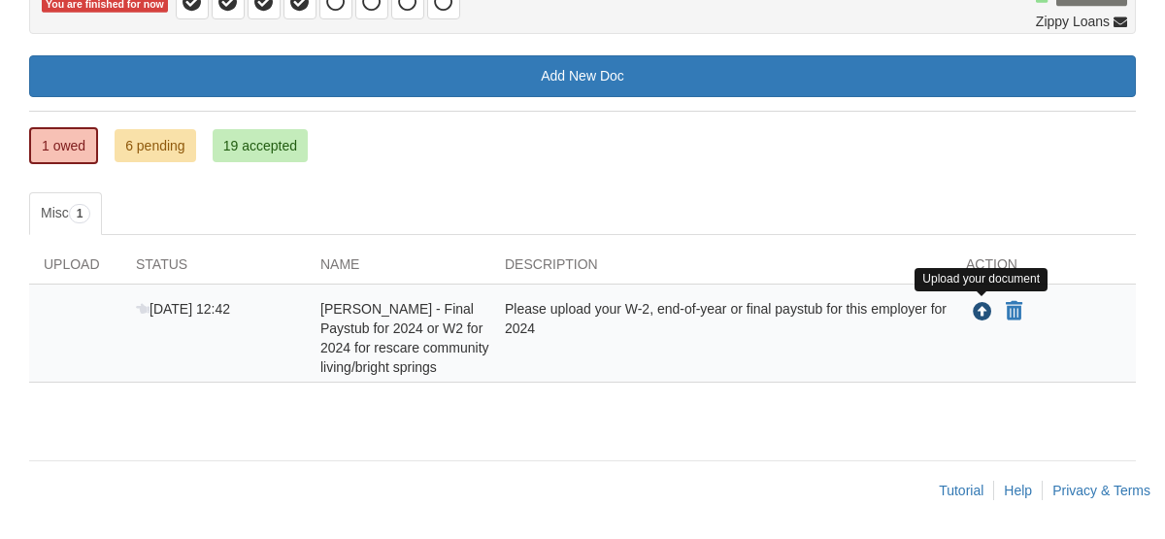
click at [975, 303] on icon "Upload Rheva Forsythe - Final Paystub for 2024 or W2 for 2024 for rescare commu…" at bounding box center [982, 312] width 19 height 19
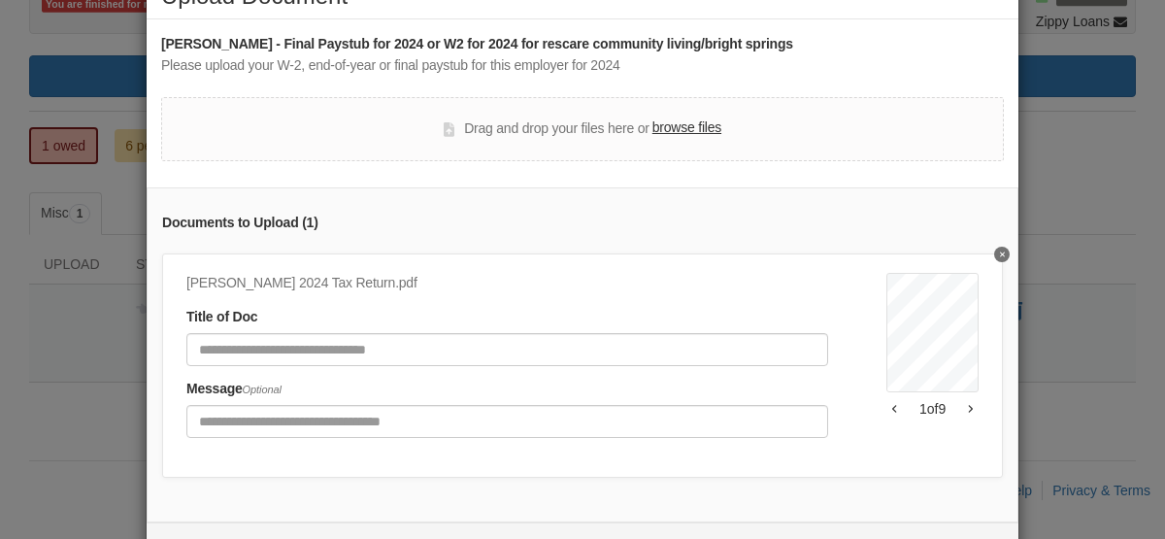
scroll to position [53, 0]
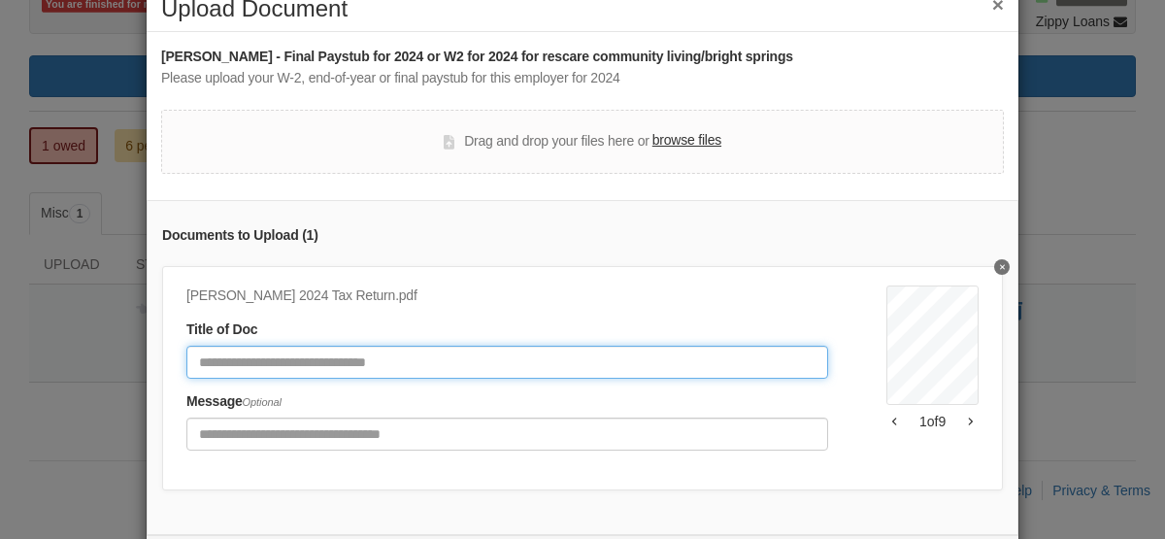
click at [467, 351] on input "Document Title" at bounding box center [507, 362] width 642 height 33
type input "**********"
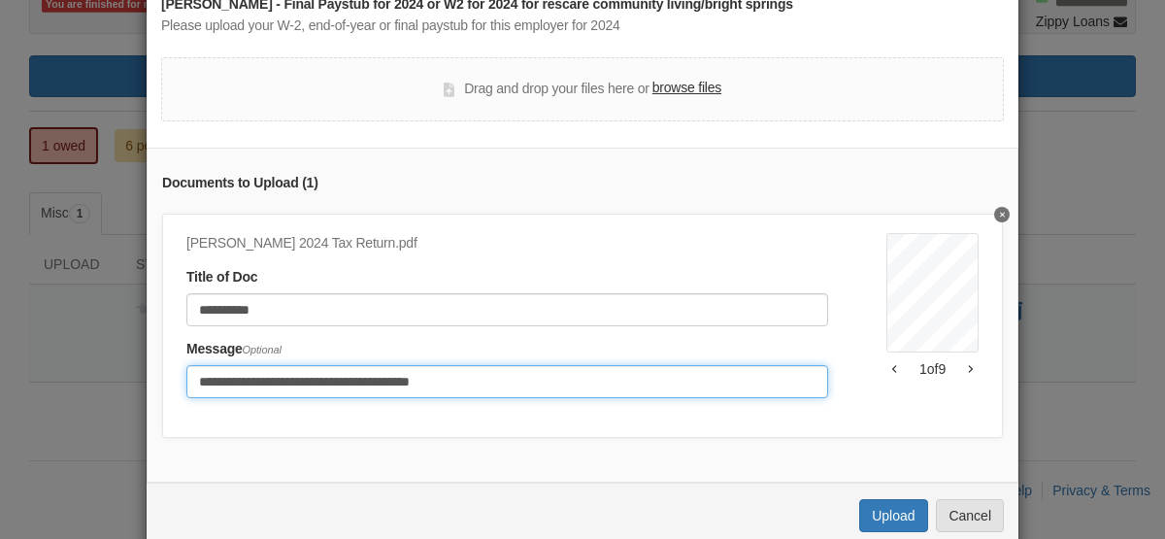
scroll to position [145, 0]
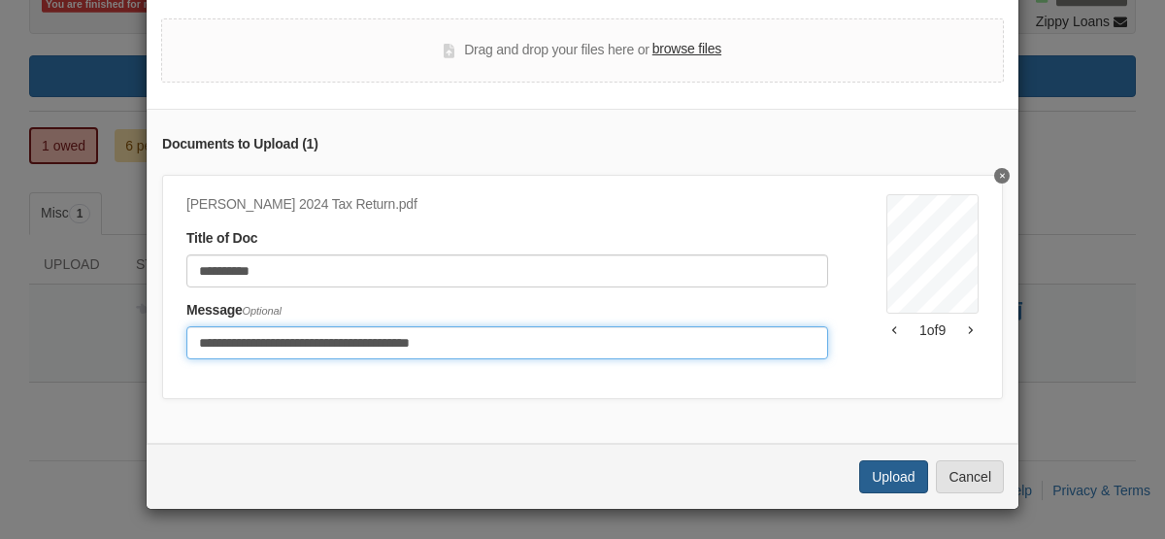
type input "**********"
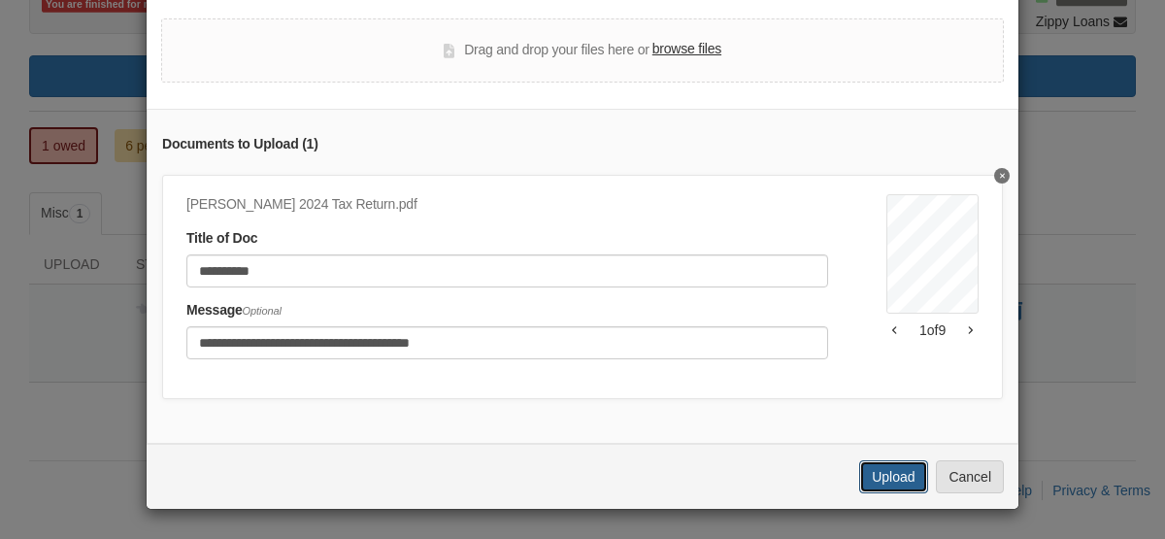
click at [893, 476] on button "Upload" at bounding box center [893, 476] width 68 height 33
